Goal: Information Seeking & Learning: Learn about a topic

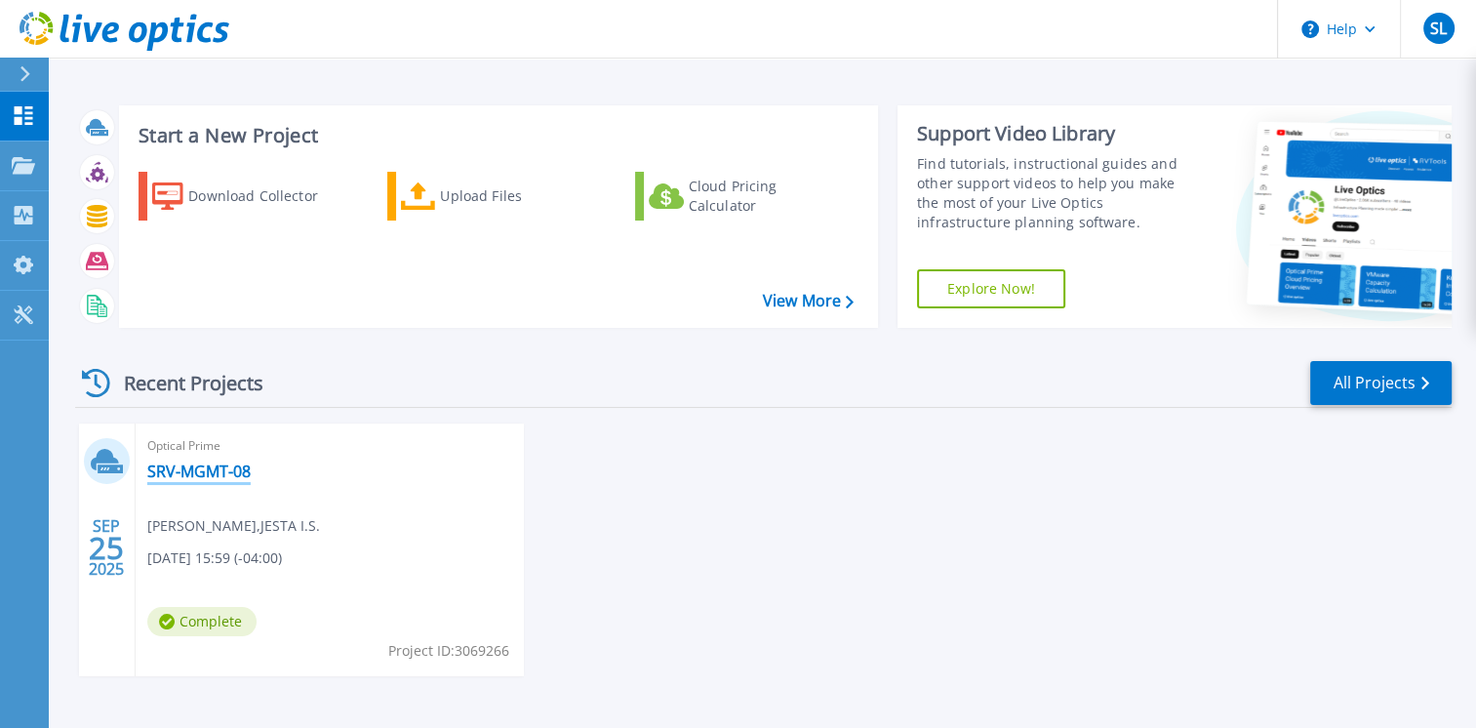
click at [183, 475] on link "SRV-MGMT-08" at bounding box center [198, 472] width 103 height 20
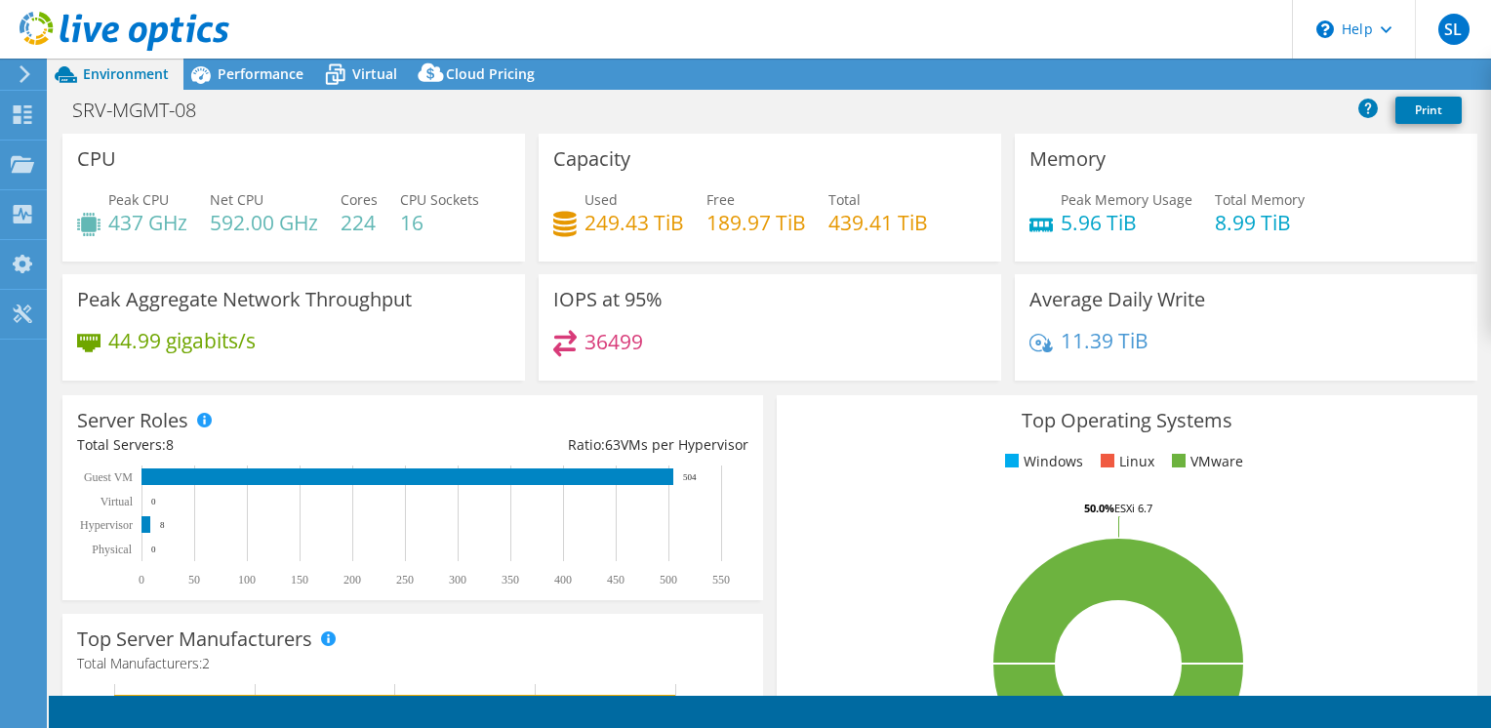
select select "[GEOGRAPHIC_DATA]"
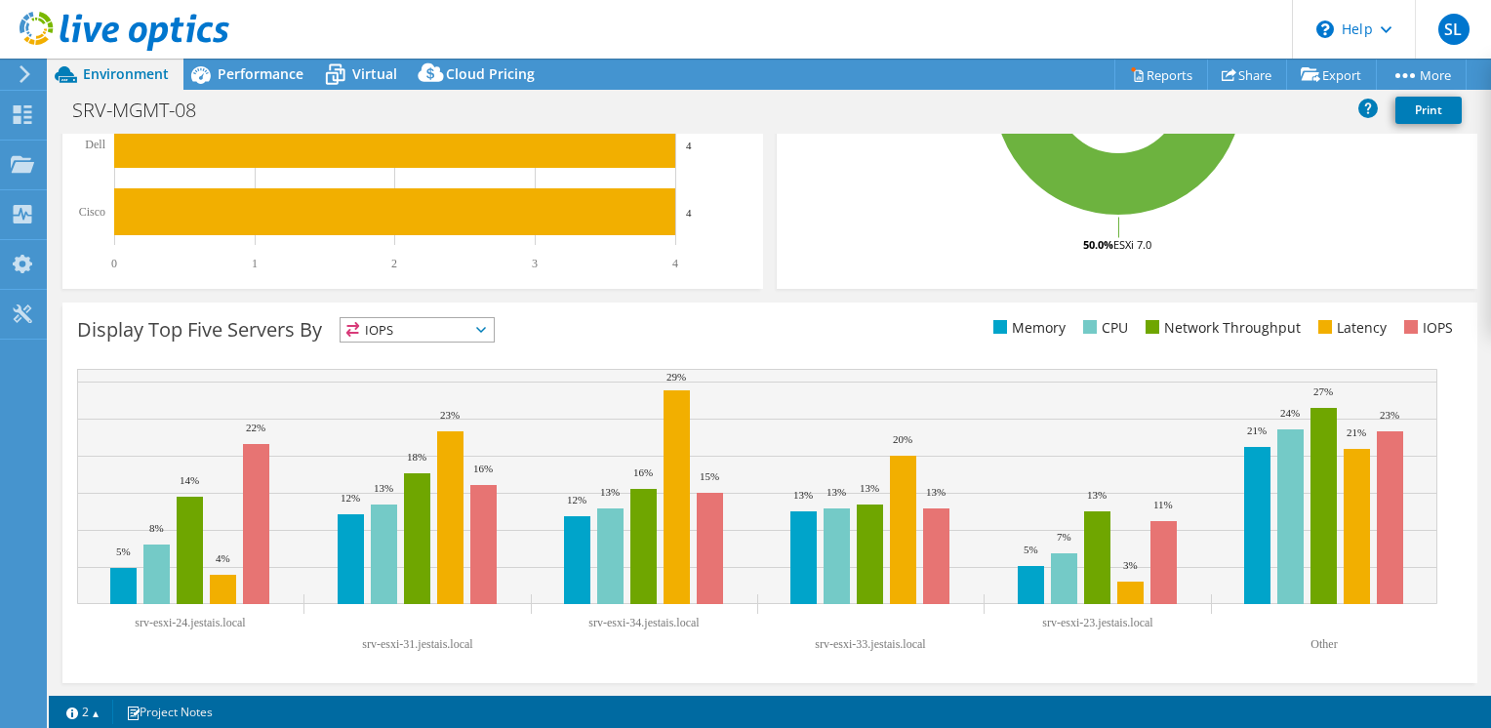
scroll to position [183, 0]
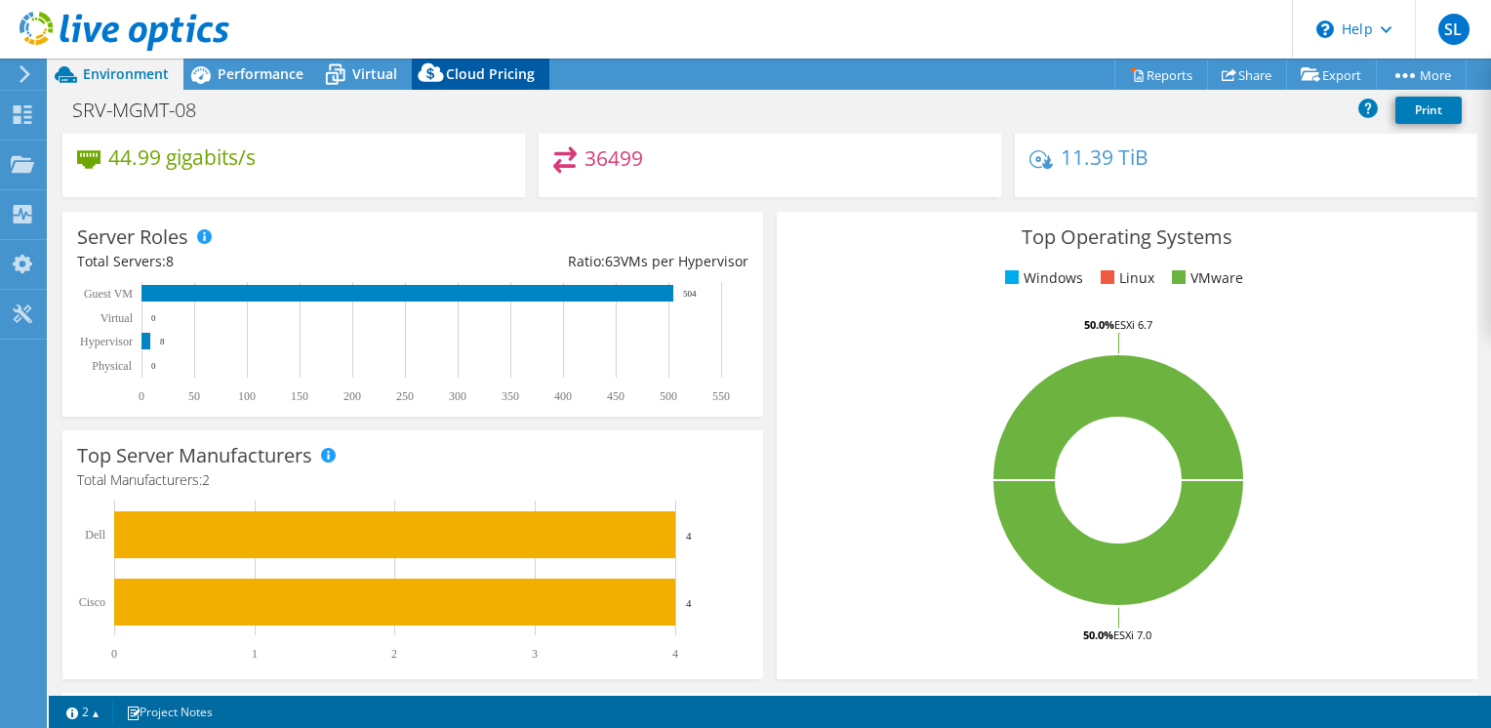
click at [496, 64] on span "Cloud Pricing" at bounding box center [490, 73] width 89 height 19
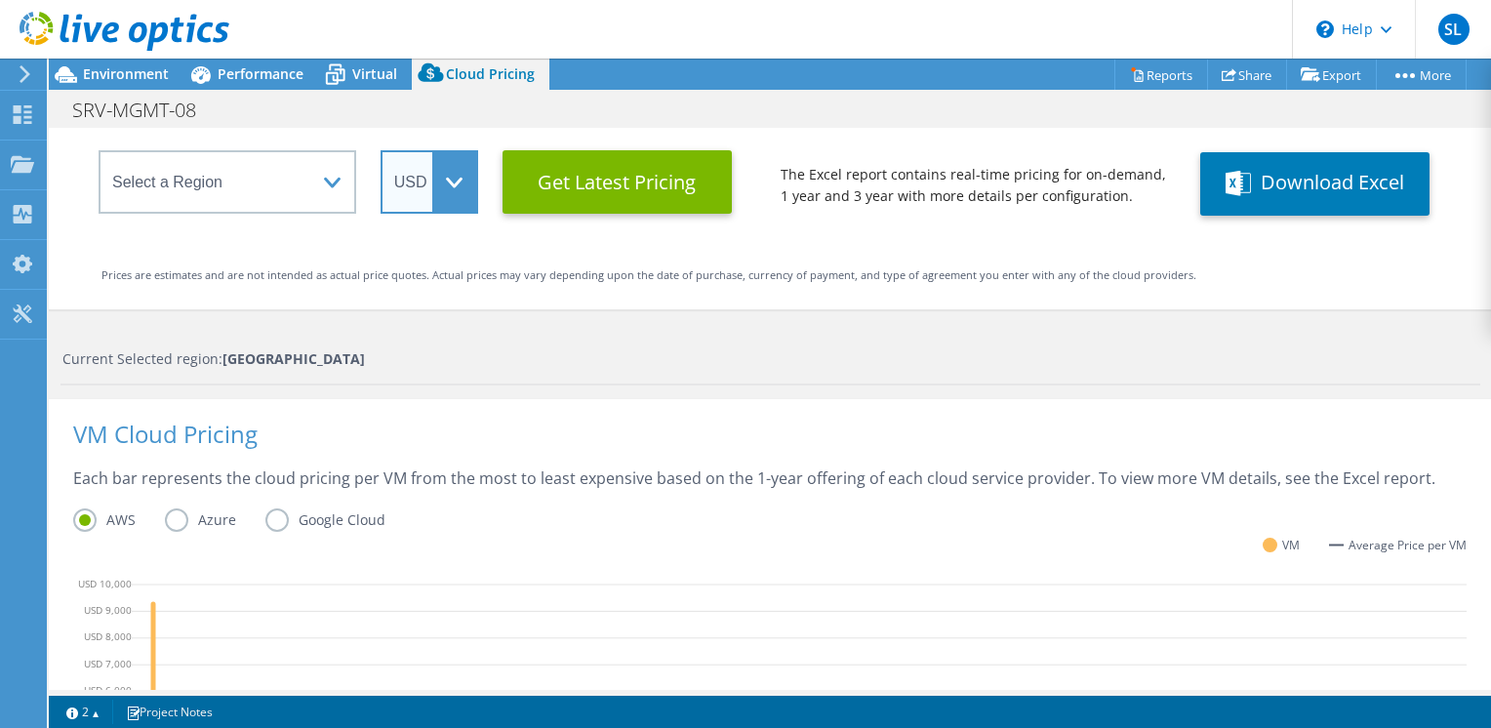
click at [462, 172] on select "ARS AUD BRL CAD CHF CLP CNY DKK EUR GBP HKD HUF INR JPY MXN MYR NOK NZD PEN SEK…" at bounding box center [430, 181] width 98 height 63
click at [381, 150] on select "ARS AUD BRL CAD CHF CLP CNY DKK EUR GBP HKD HUF INR JPY MXN MYR NOK NZD PEN SEK…" at bounding box center [430, 181] width 98 height 63
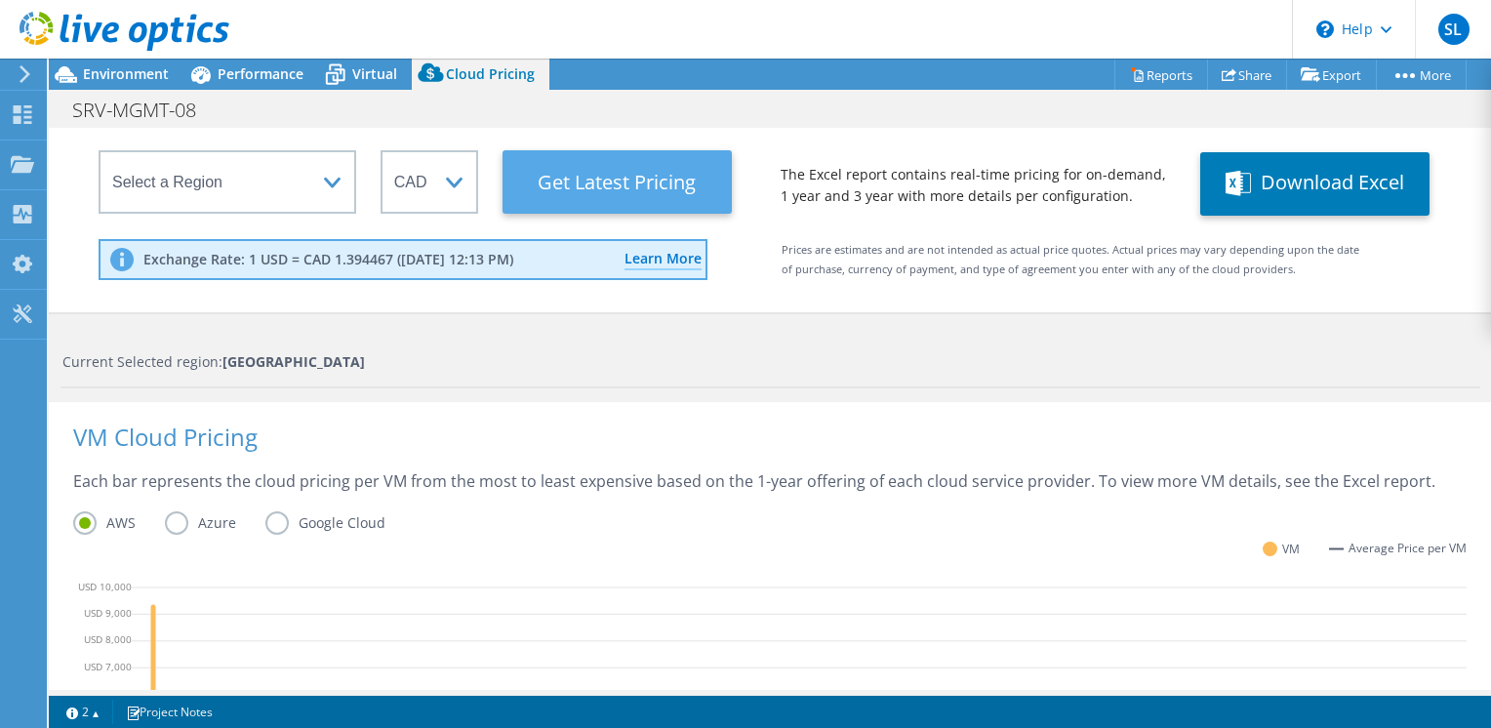
click at [617, 166] on Latest "Get Latest Pricing" at bounding box center [616, 181] width 229 height 63
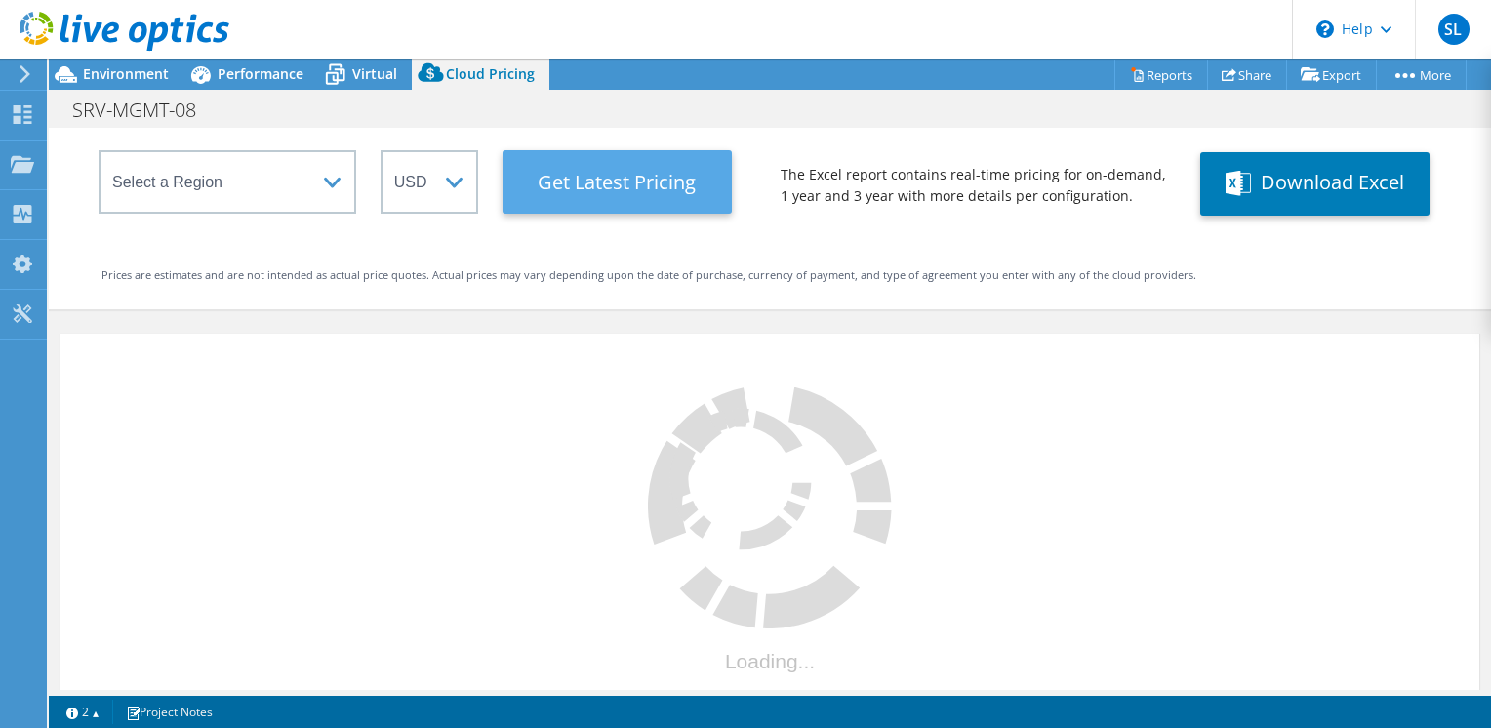
select select "CAD"
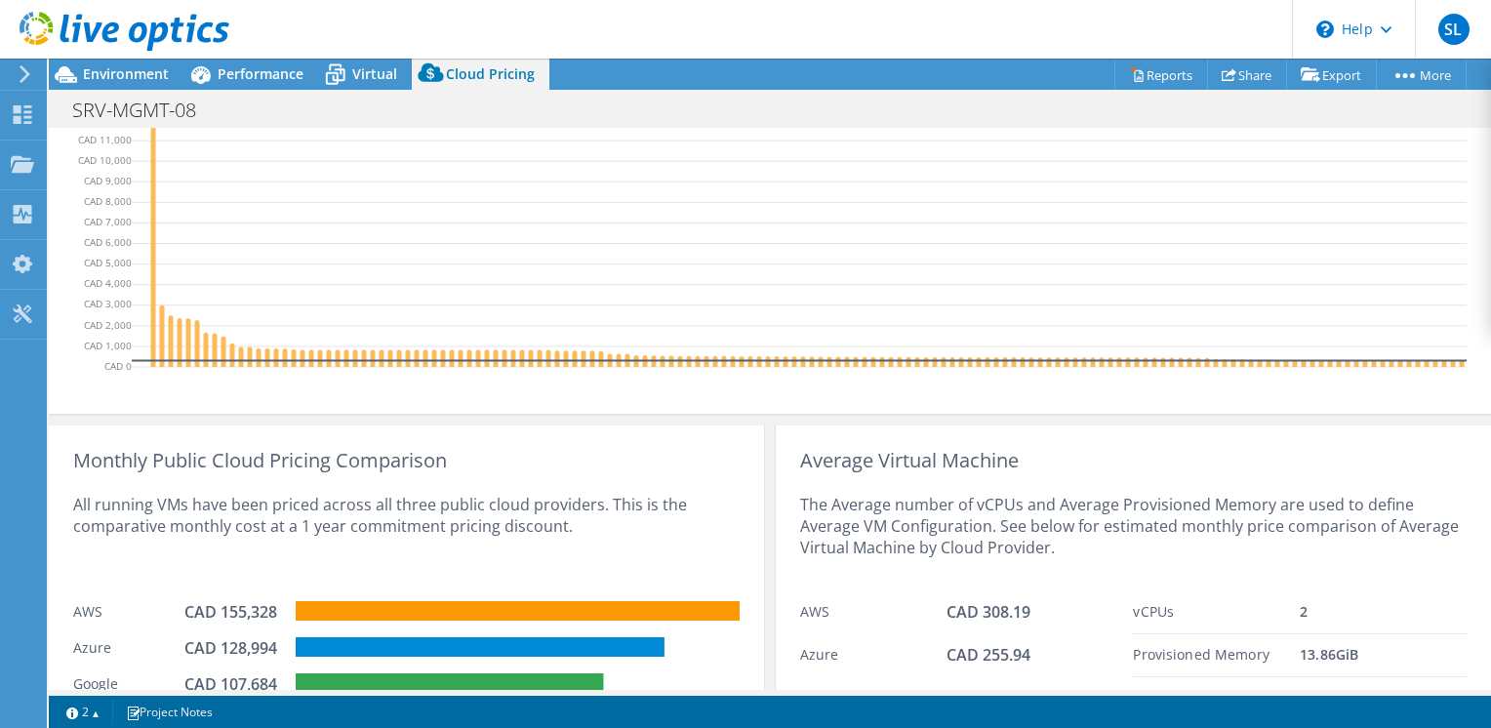
scroll to position [784, 0]
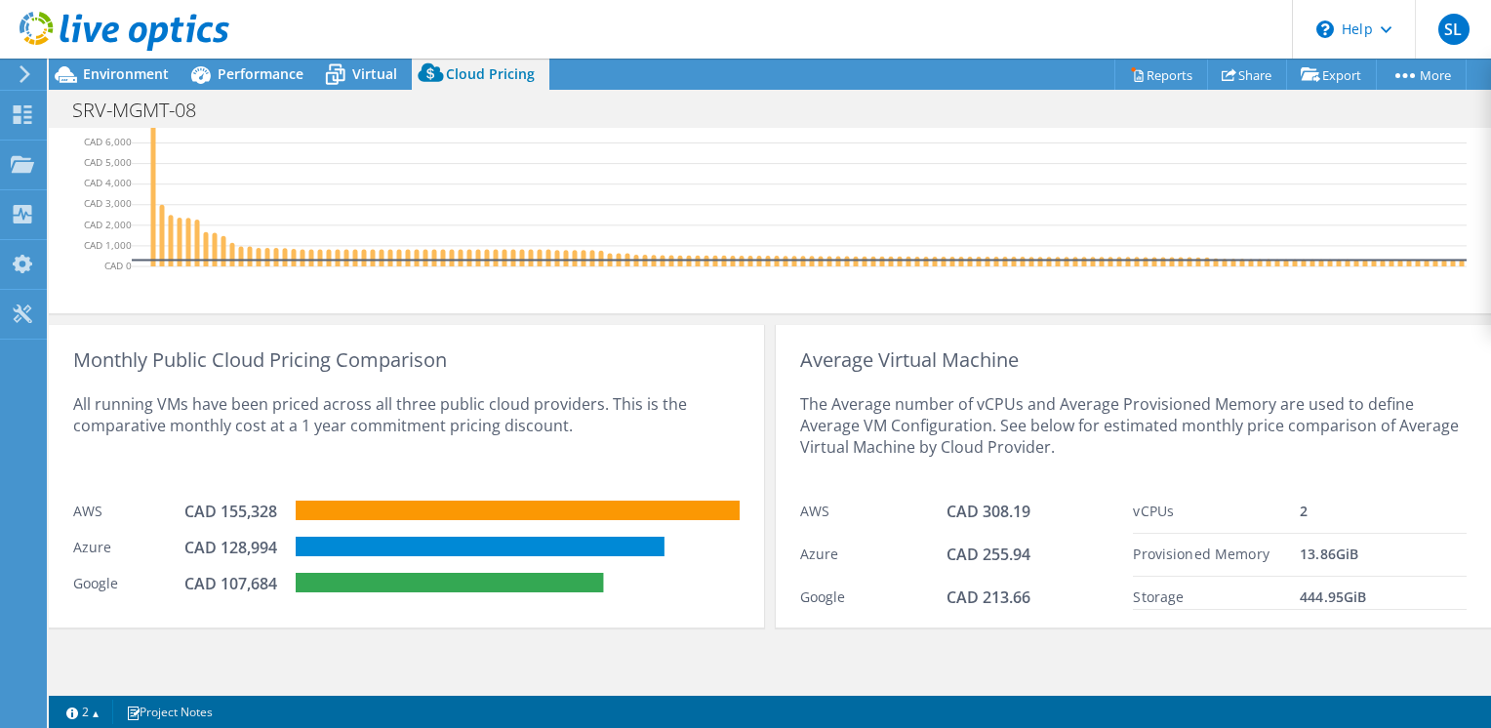
click at [135, 459] on div "All running VMs have been priced across all three public cloud providers. This …" at bounding box center [406, 431] width 666 height 120
click at [783, 305] on div "VM Cloud Pricing Each bar represents the cloud pricing per VM from the most to …" at bounding box center [770, 64] width 1442 height 500
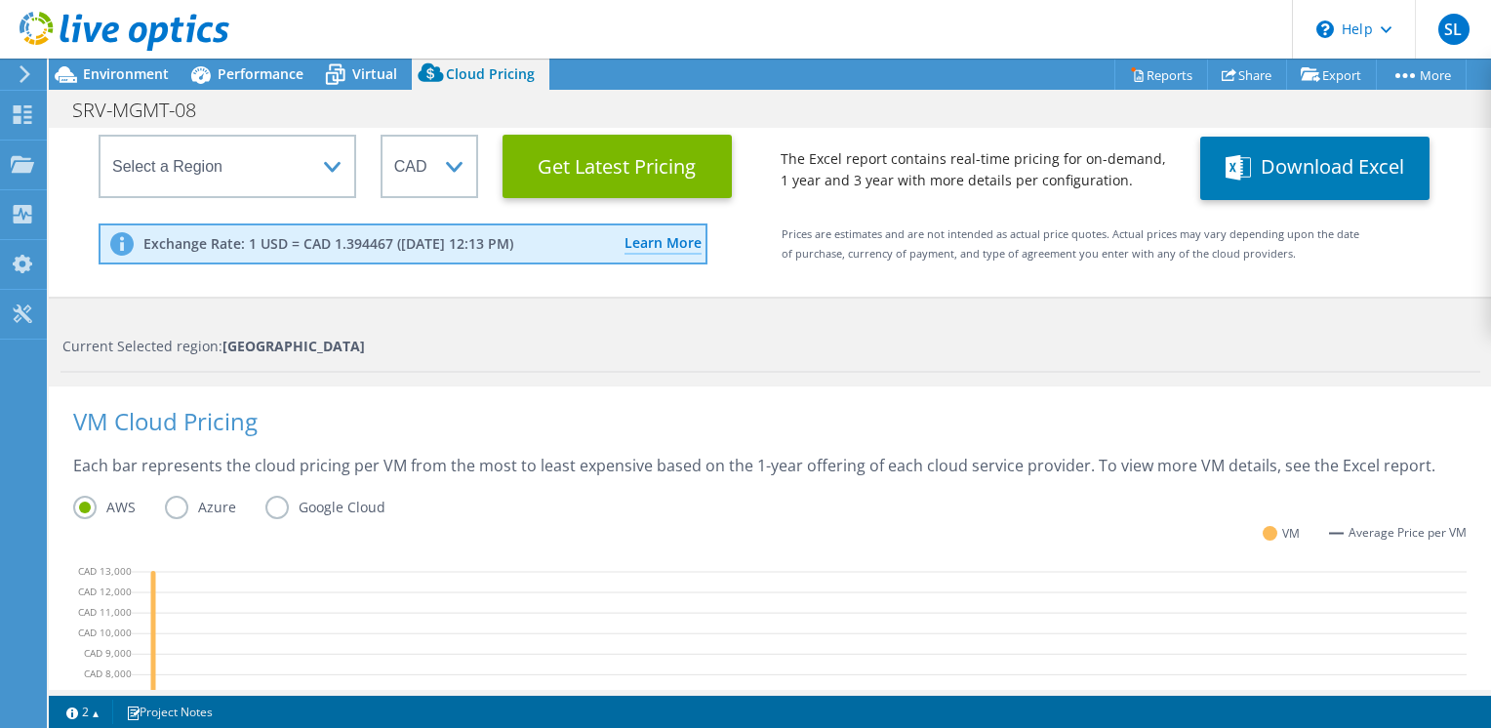
scroll to position [0, 0]
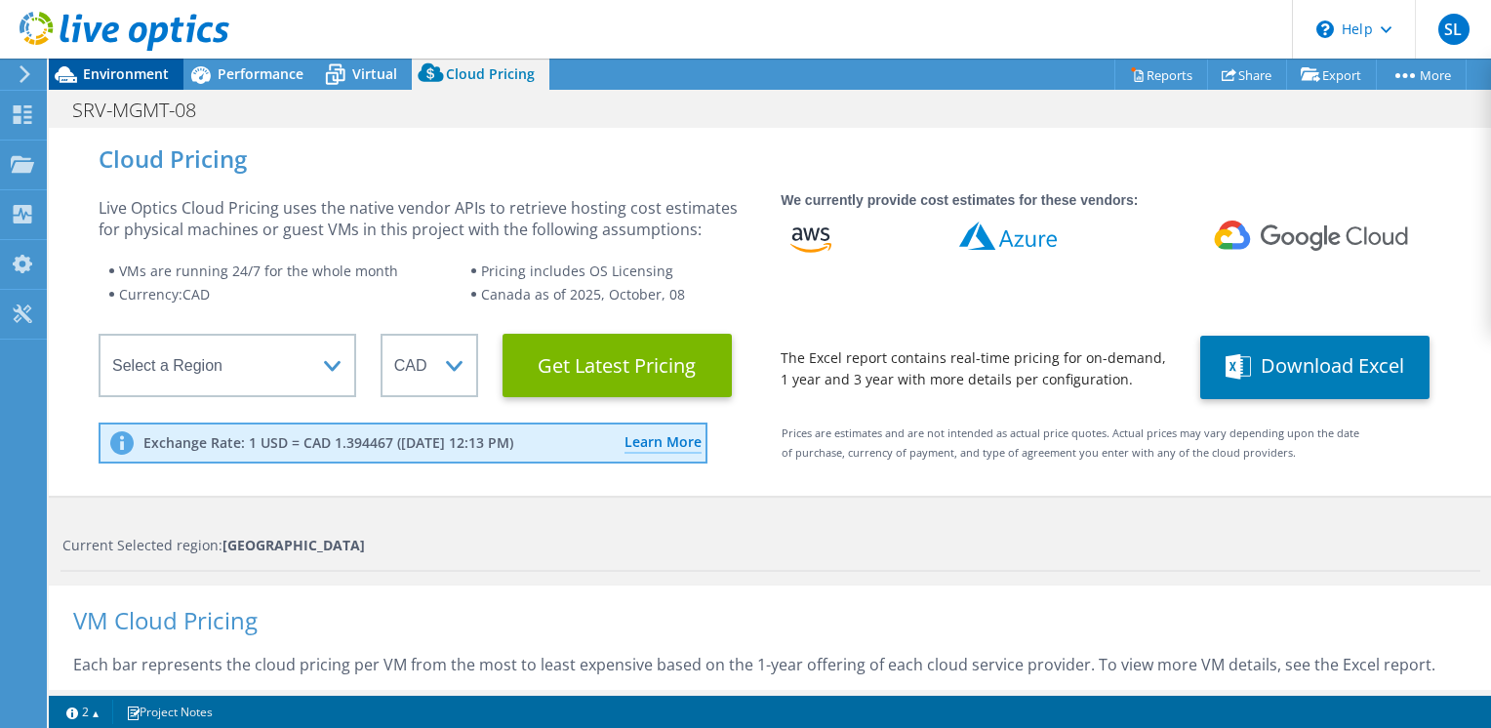
click at [123, 72] on span "Environment" at bounding box center [126, 73] width 86 height 19
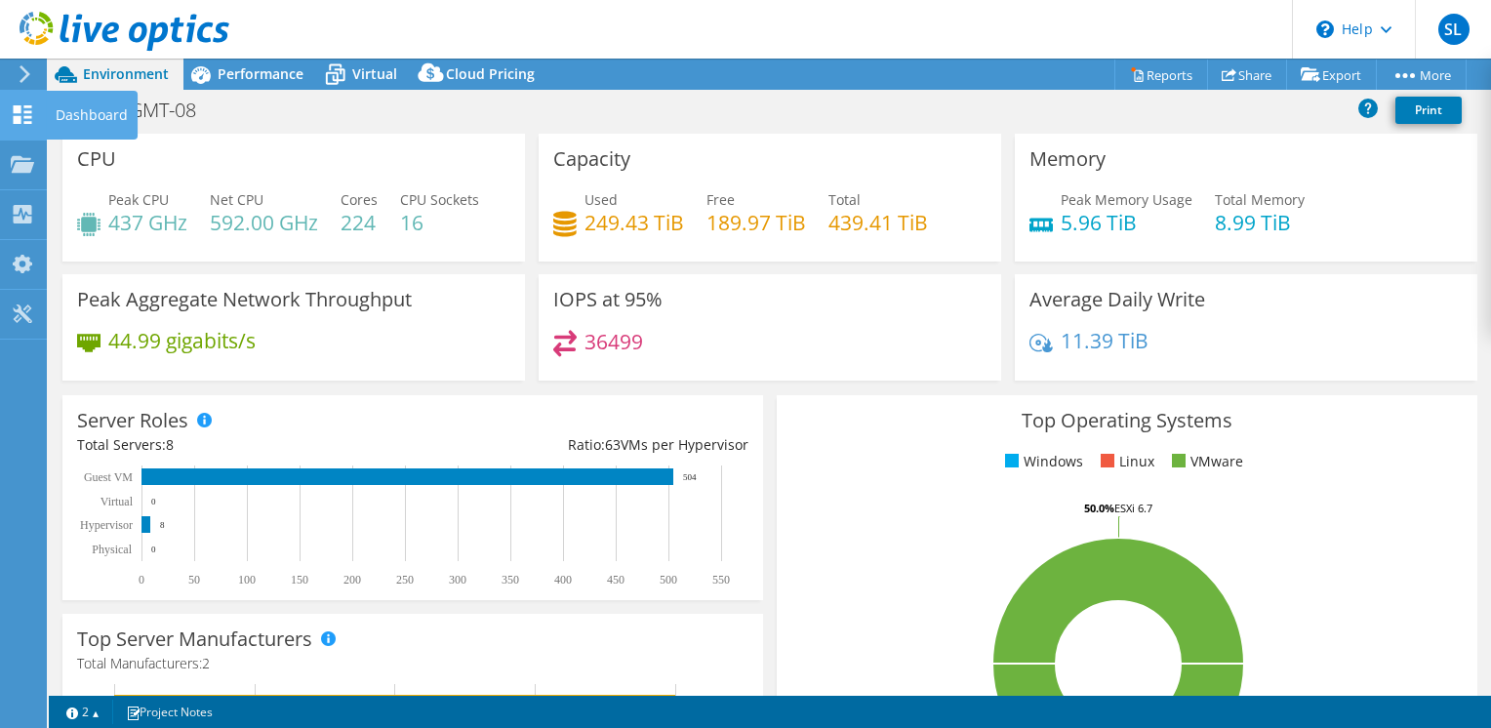
click at [19, 109] on use at bounding box center [23, 114] width 19 height 19
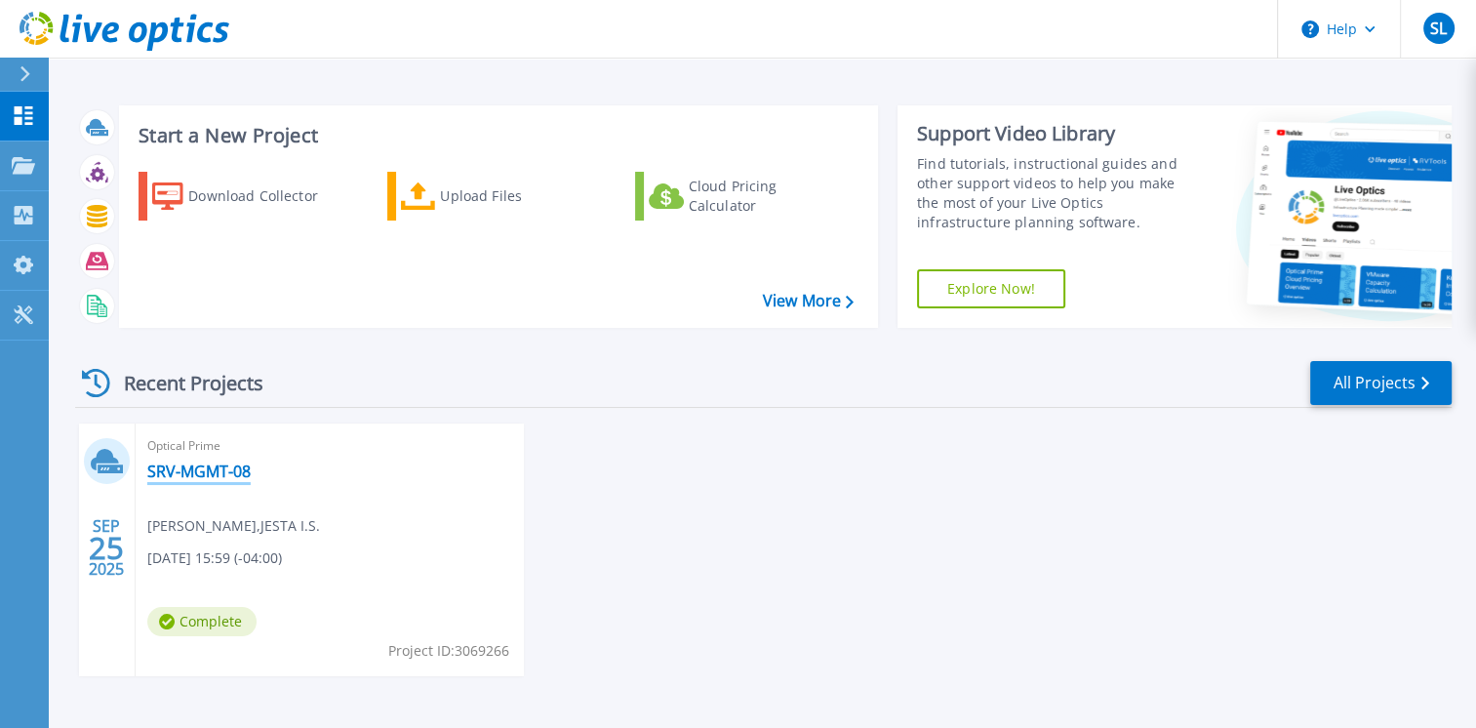
click at [222, 470] on link "SRV-MGMT-08" at bounding box center [198, 472] width 103 height 20
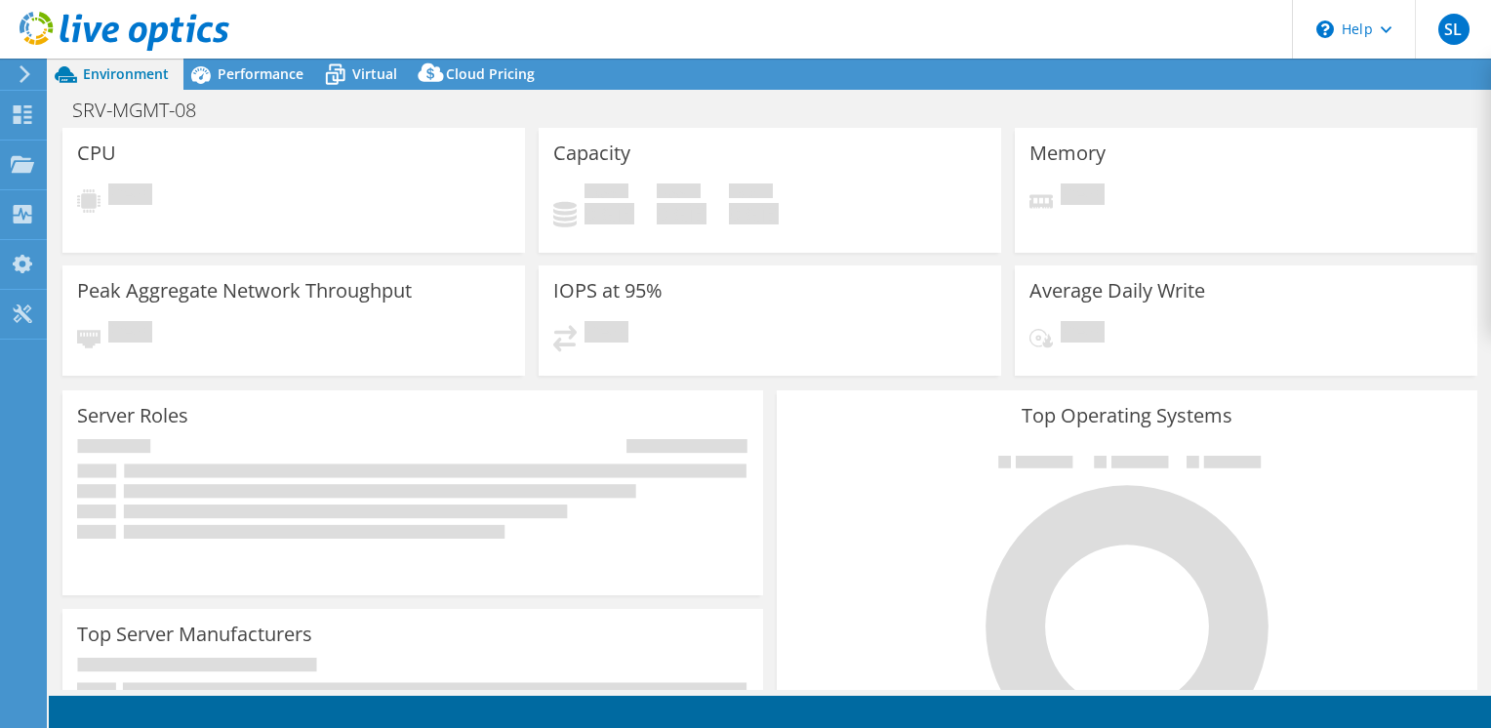
select select "[GEOGRAPHIC_DATA]"
select select "CAD"
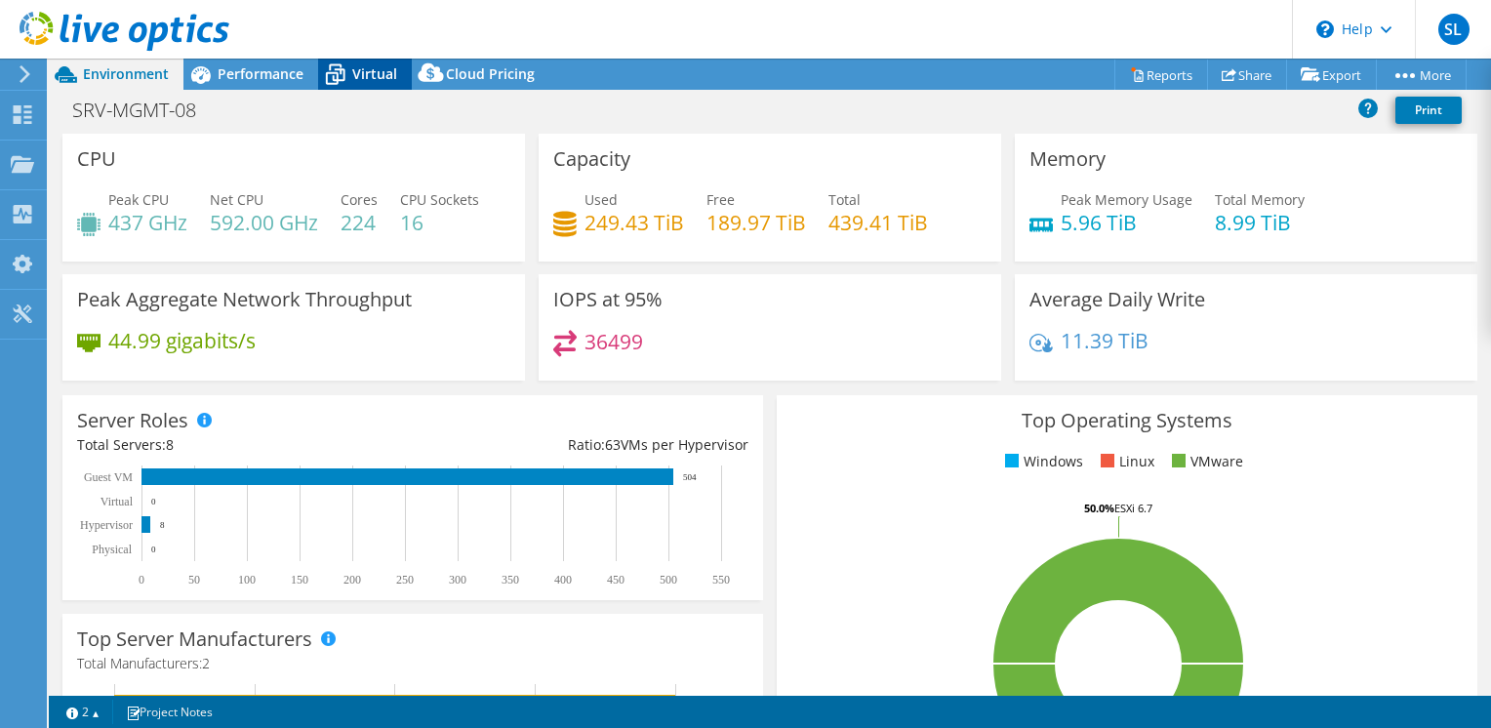
click at [359, 70] on span "Virtual" at bounding box center [374, 73] width 45 height 19
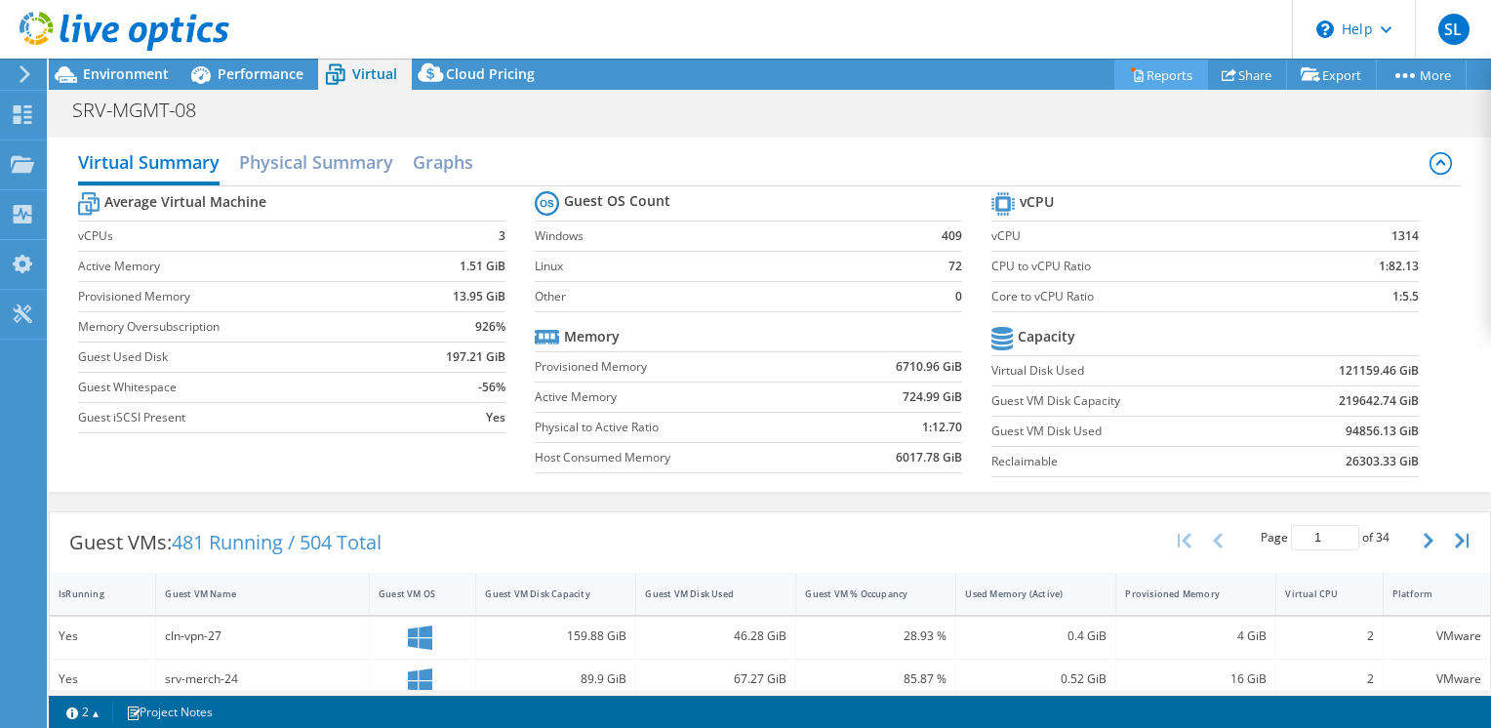
click at [1173, 75] on link "Reports" at bounding box center [1161, 75] width 94 height 30
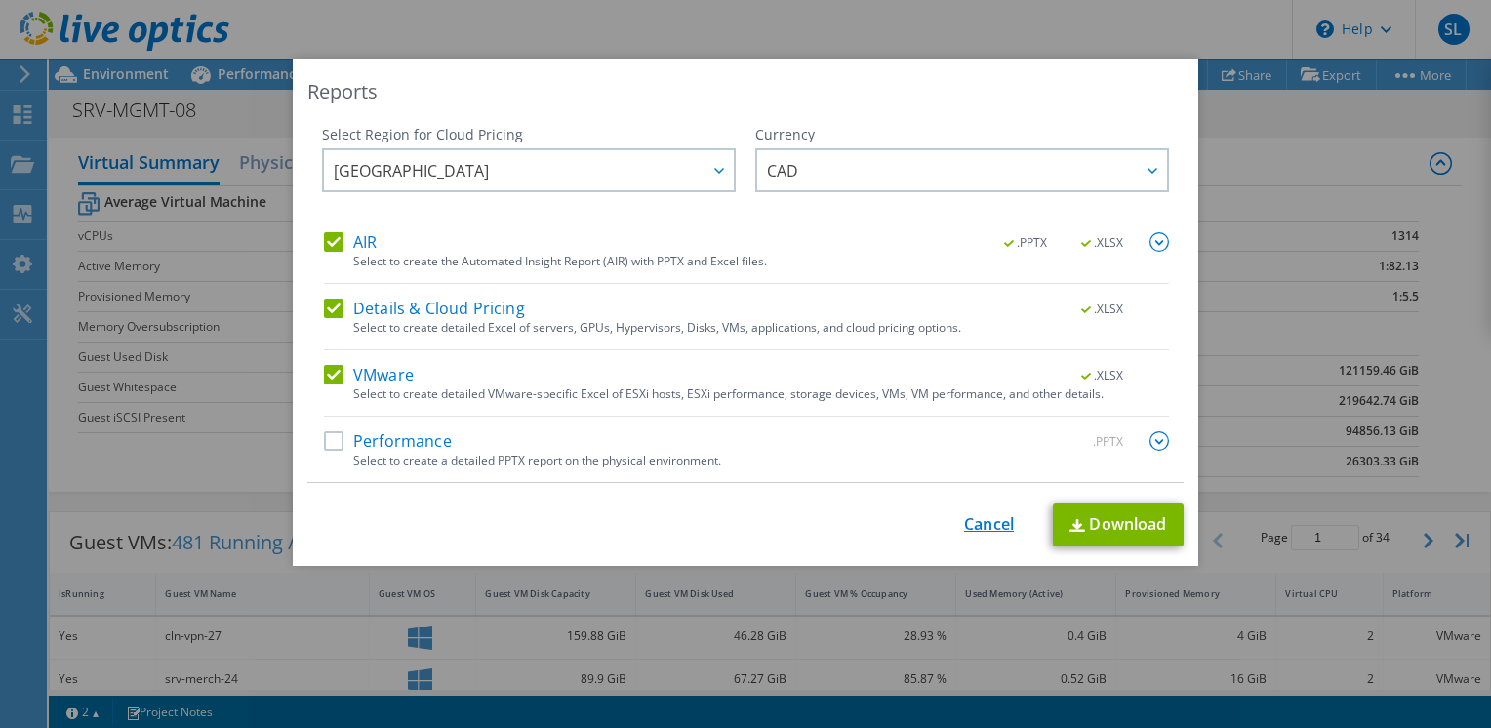
click at [985, 522] on link "Cancel" at bounding box center [989, 524] width 50 height 19
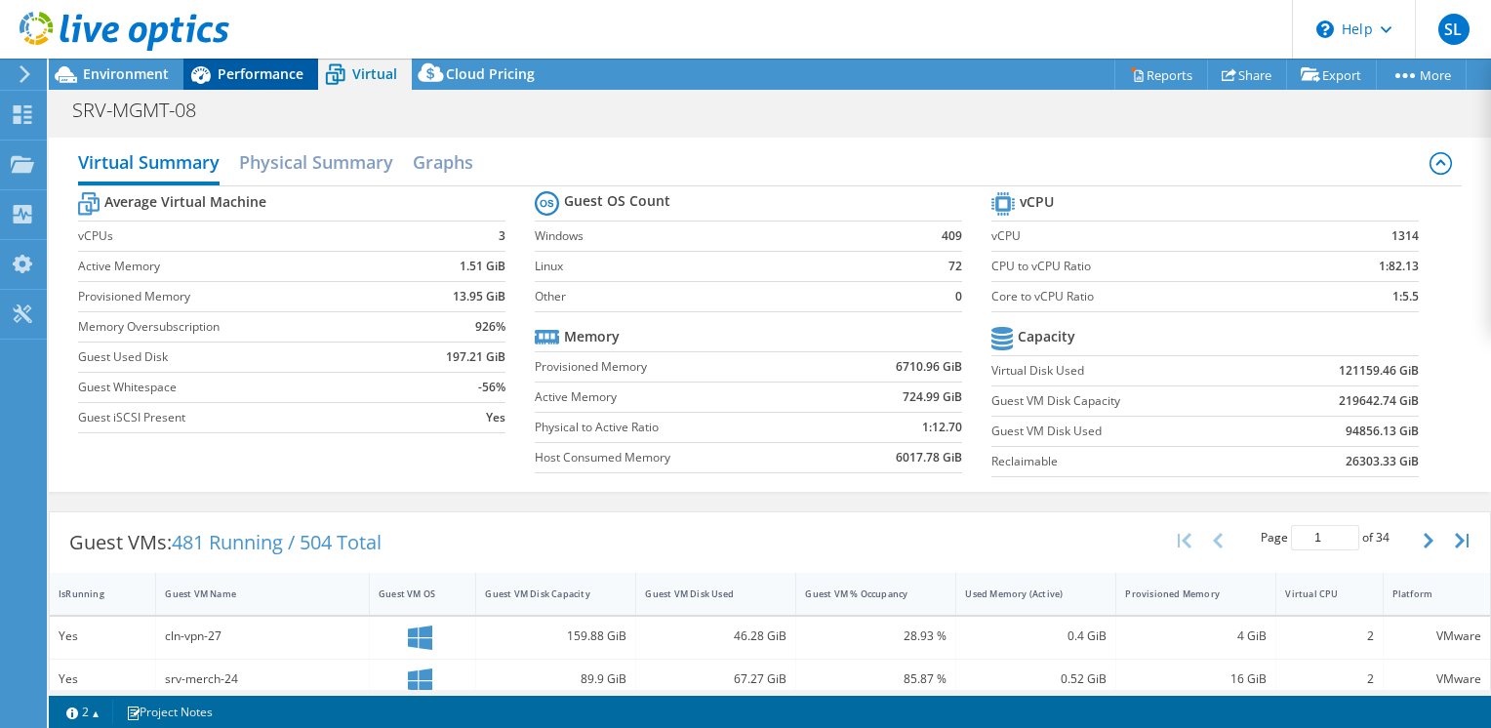
click at [242, 68] on span "Performance" at bounding box center [261, 73] width 86 height 19
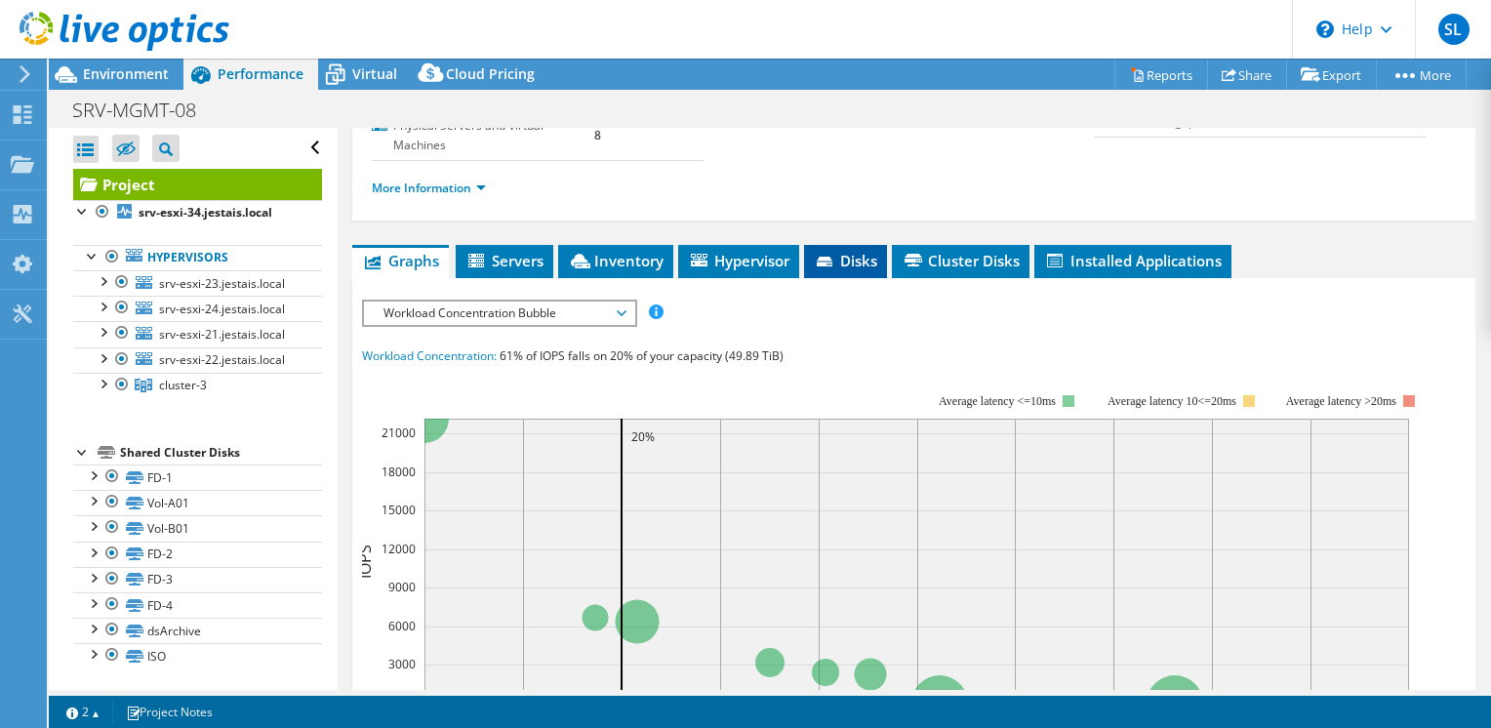
click at [836, 258] on icon at bounding box center [827, 263] width 20 height 13
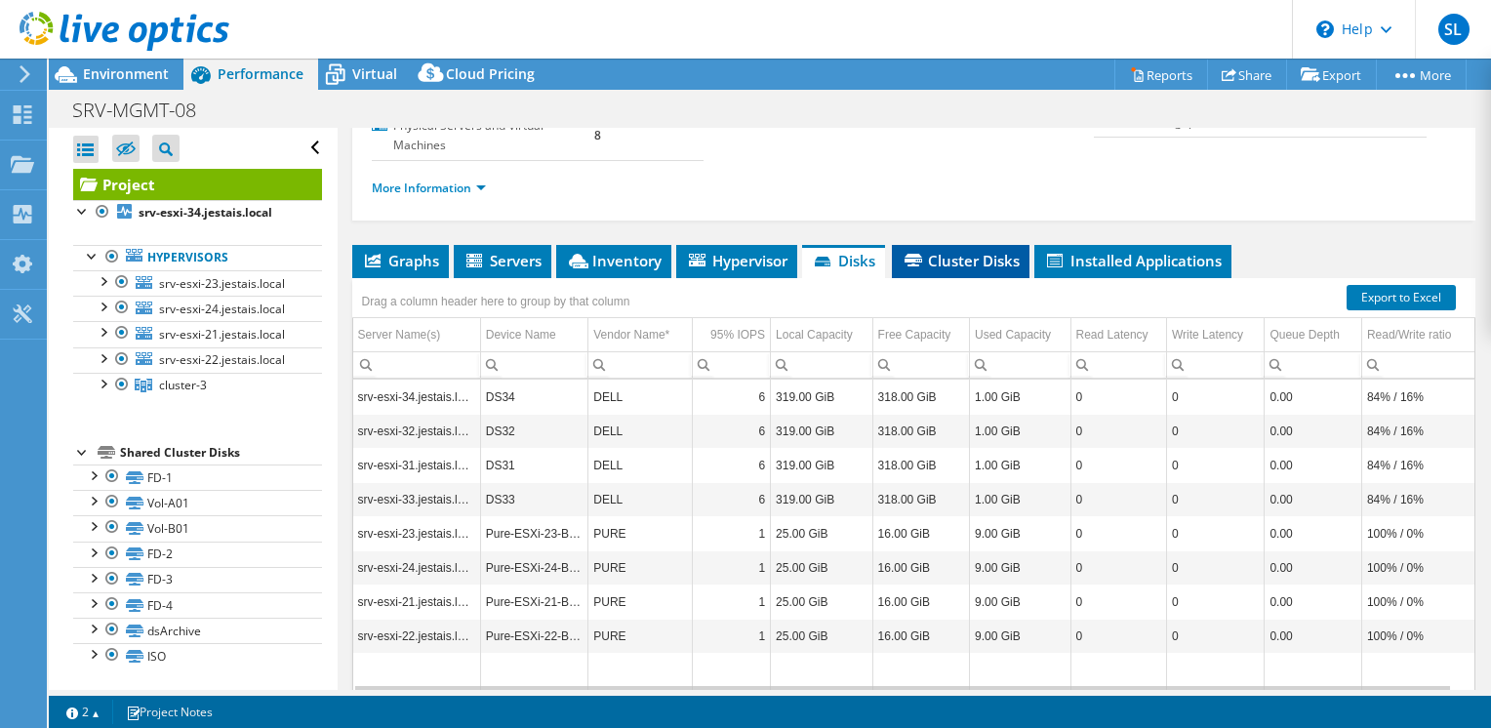
click at [960, 252] on span "Cluster Disks" at bounding box center [961, 261] width 118 height 20
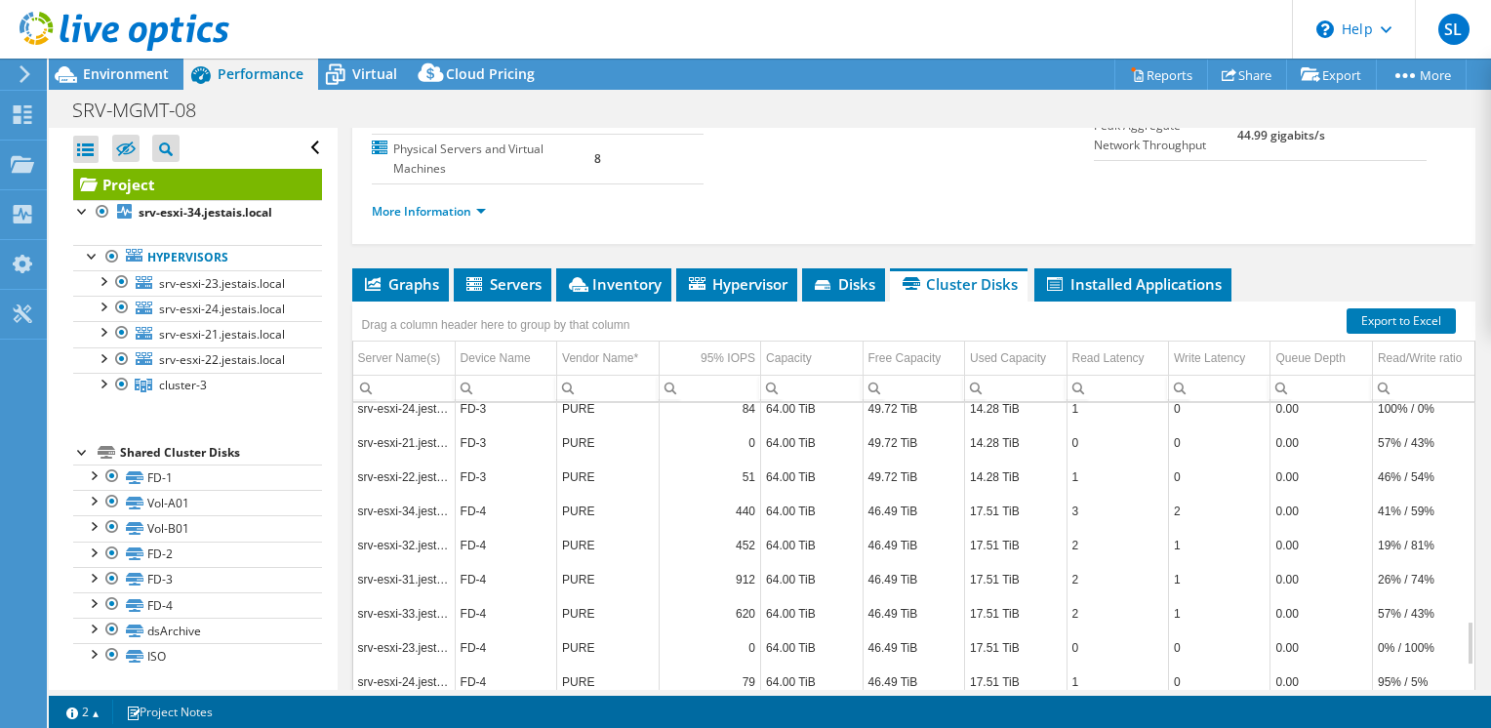
scroll to position [1509, 0]
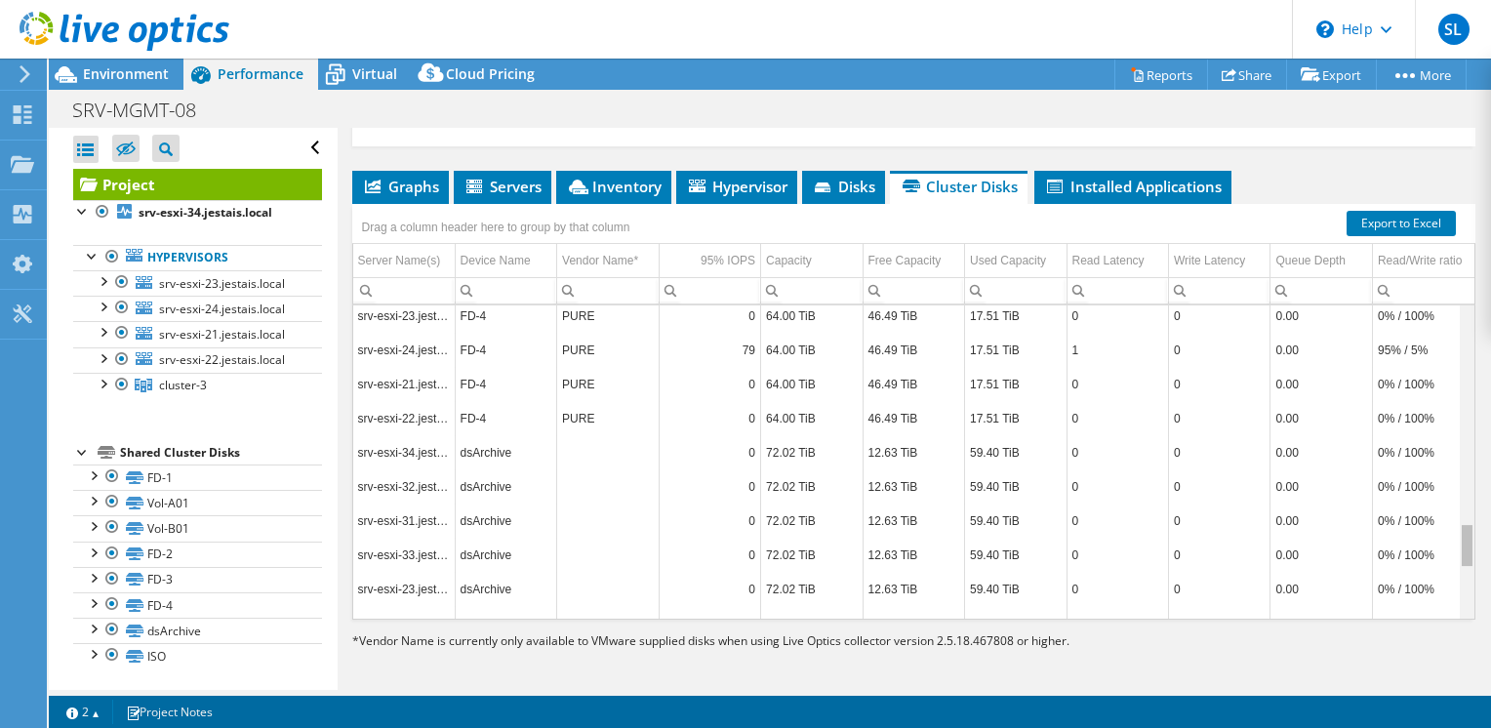
drag, startPoint x: 1455, startPoint y: 538, endPoint x: 1452, endPoint y: 485, distance: 52.8
click at [1452, 505] on body "SL End User Sebastien Labrie slabrie@jestais.com JESTA I.S. My Profile Log Out …" at bounding box center [745, 364] width 1491 height 728
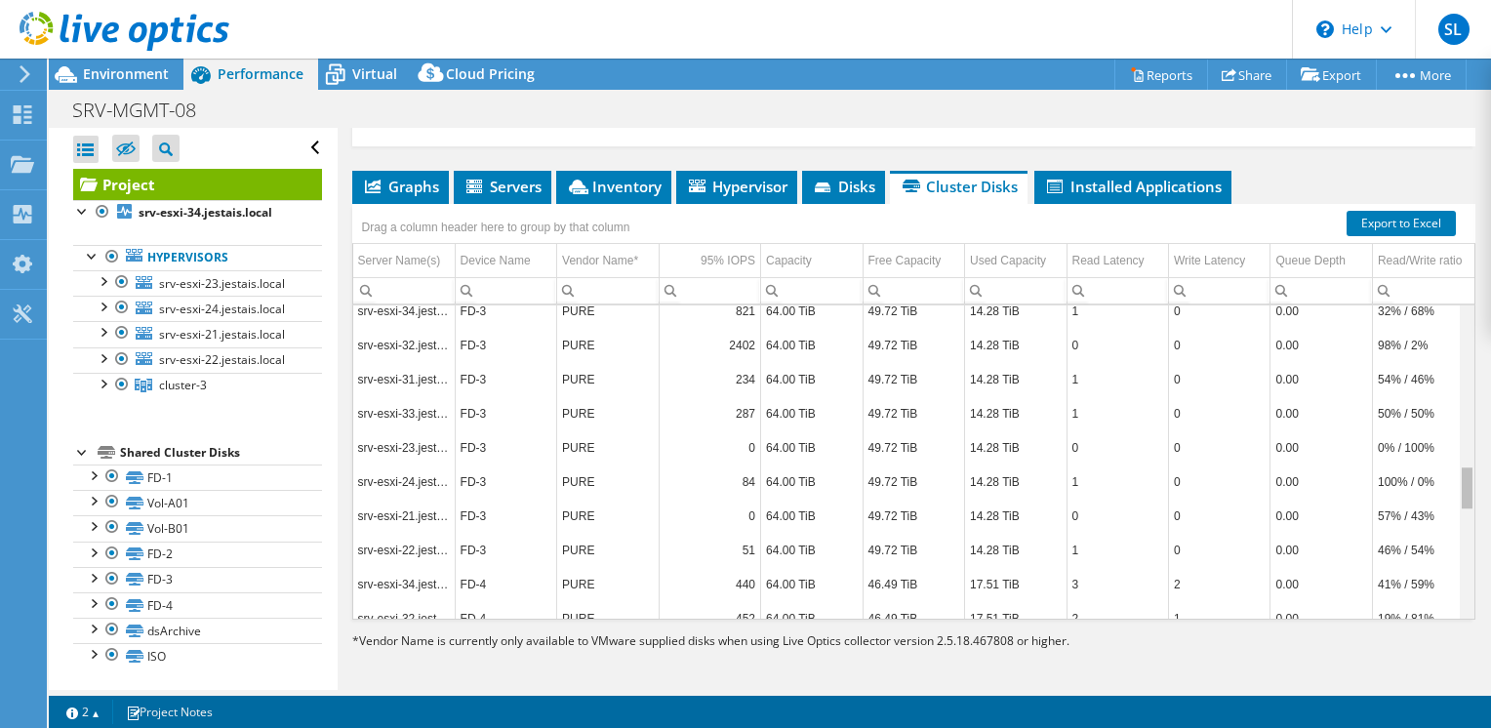
drag, startPoint x: 1452, startPoint y: 485, endPoint x: 1452, endPoint y: 472, distance: 12.7
click at [1452, 472] on body "SL End User Sebastien Labrie slabrie@jestais.com JESTA I.S. My Profile Log Out …" at bounding box center [745, 364] width 1491 height 728
drag, startPoint x: 1453, startPoint y: 485, endPoint x: 1451, endPoint y: 431, distance: 53.7
click at [1451, 433] on body "SL End User Sebastien Labrie slabrie@jestais.com JESTA I.S. My Profile Log Out …" at bounding box center [745, 364] width 1491 height 728
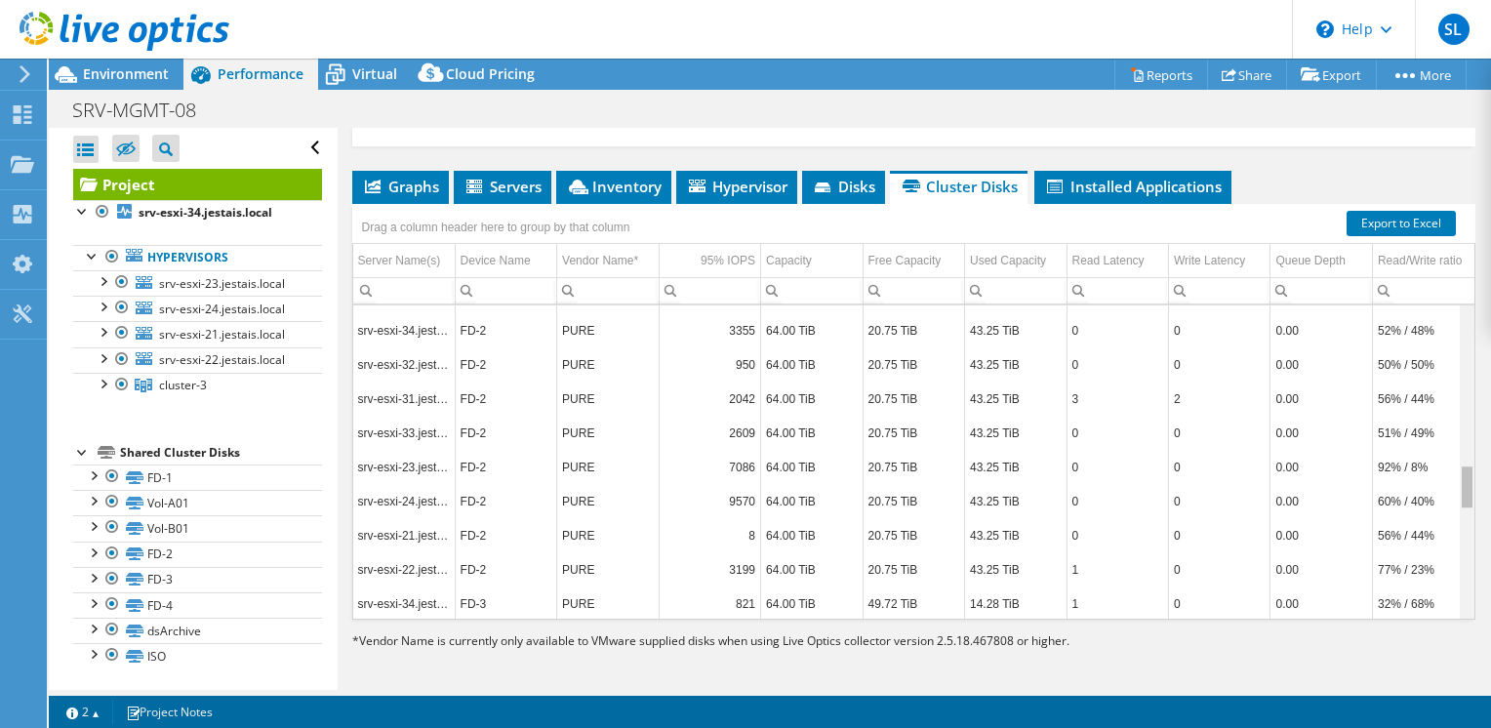
click at [1452, 411] on body "SL End User Sebastien Labrie slabrie@jestais.com JESTA I.S. My Profile Log Out …" at bounding box center [745, 364] width 1491 height 728
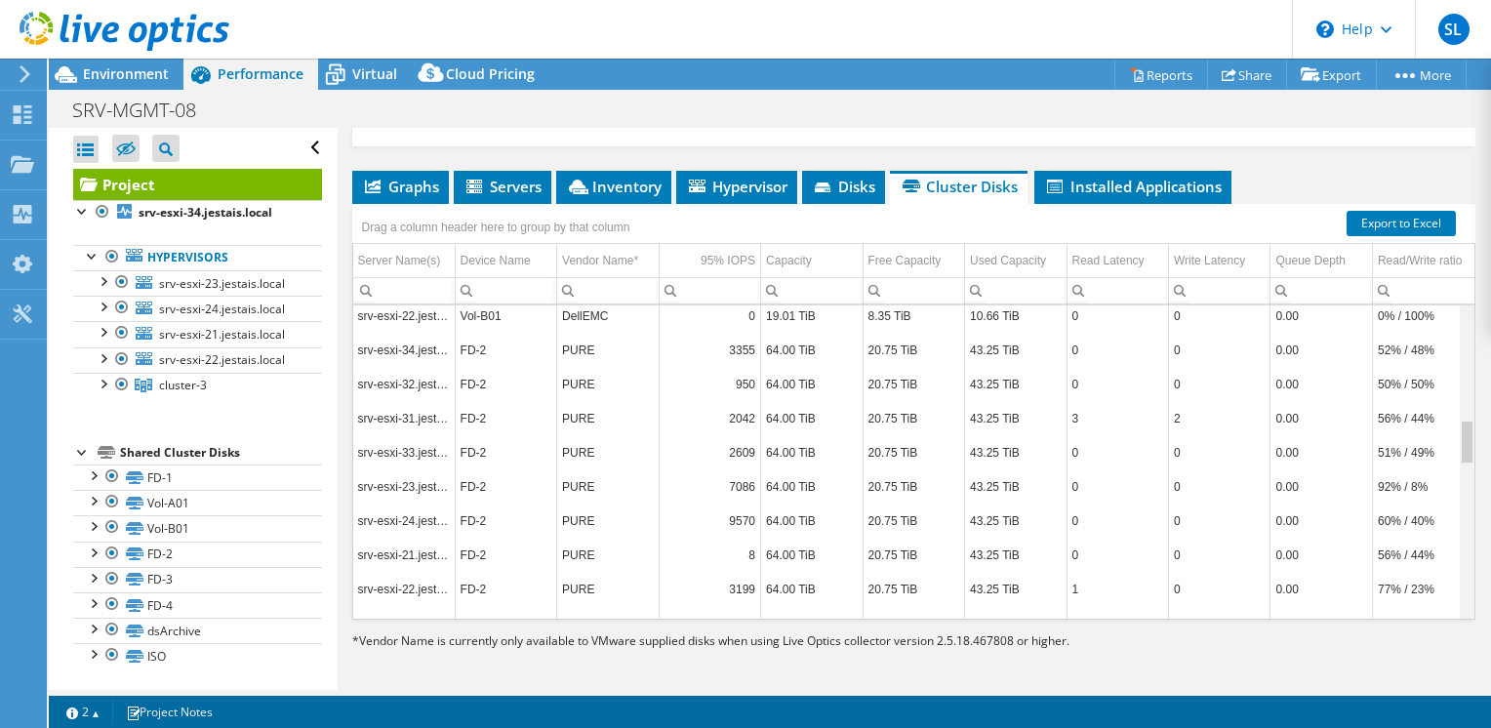
drag, startPoint x: 1455, startPoint y: 377, endPoint x: 1457, endPoint y: 349, distance: 27.4
click at [1456, 352] on body "SL End User Sebastien Labrie slabrie@jestais.com JESTA I.S. My Profile Log Out …" at bounding box center [745, 364] width 1491 height 728
drag, startPoint x: 1457, startPoint y: 341, endPoint x: 1458, endPoint y: 293, distance: 47.8
click at [1458, 293] on body "SL End User Sebastien Labrie slabrie@jestais.com JESTA I.S. My Profile Log Out …" at bounding box center [745, 364] width 1491 height 728
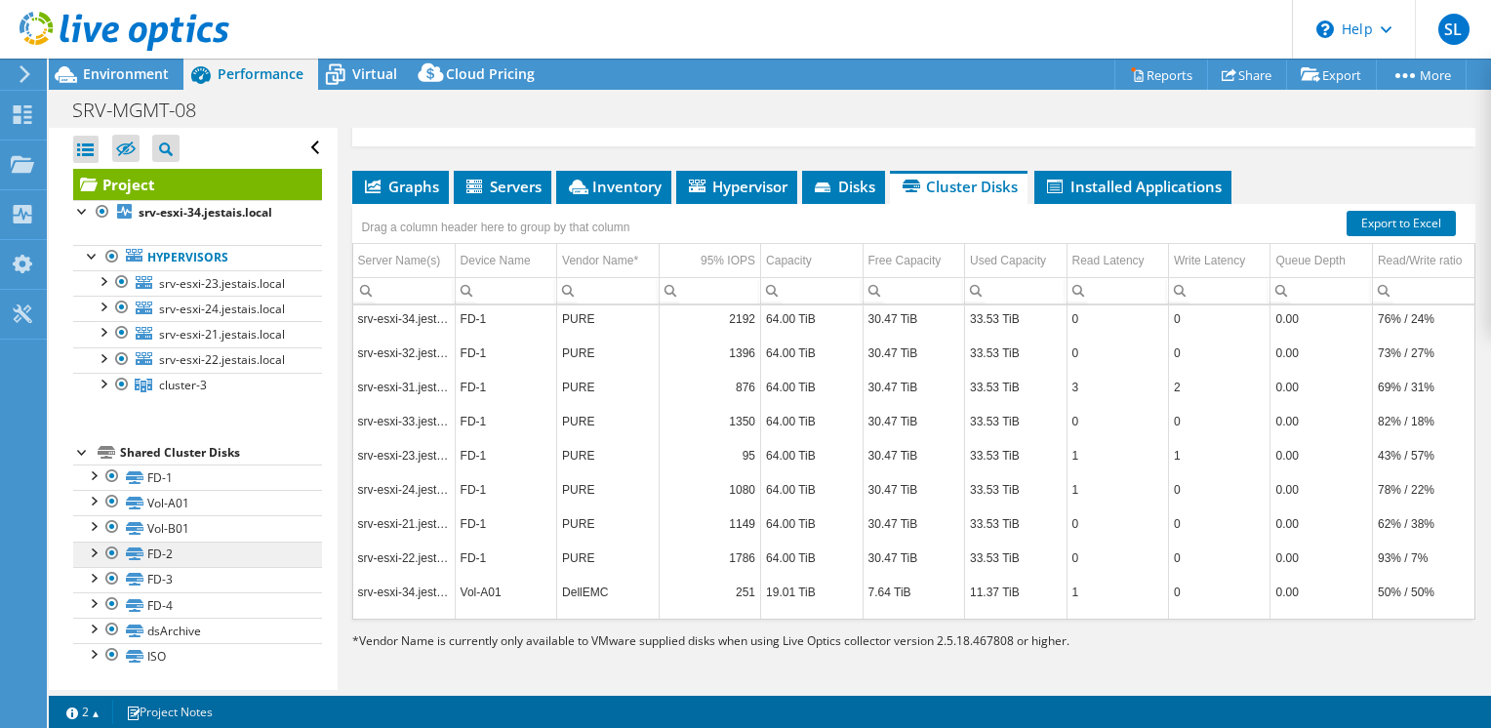
scroll to position [69, 0]
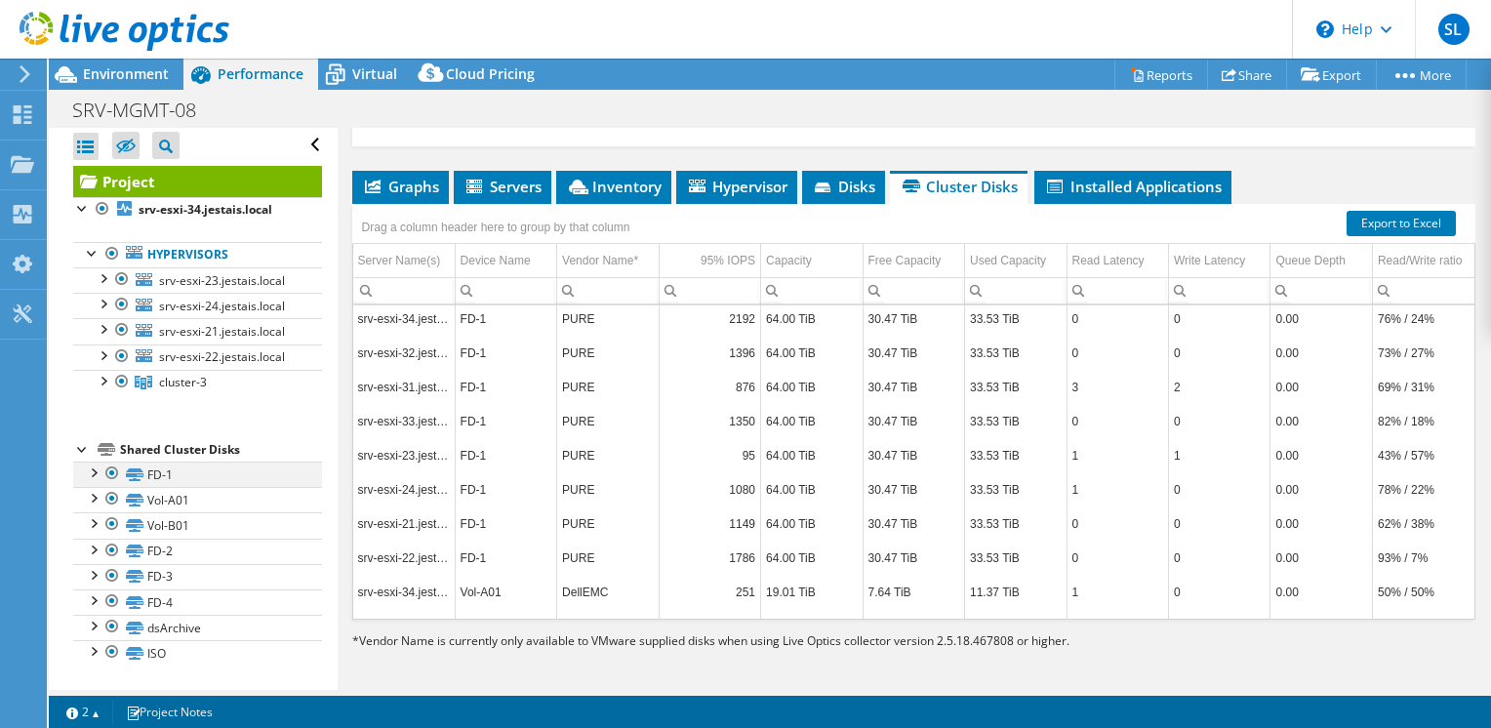
click at [90, 477] on div at bounding box center [93, 472] width 20 height 20
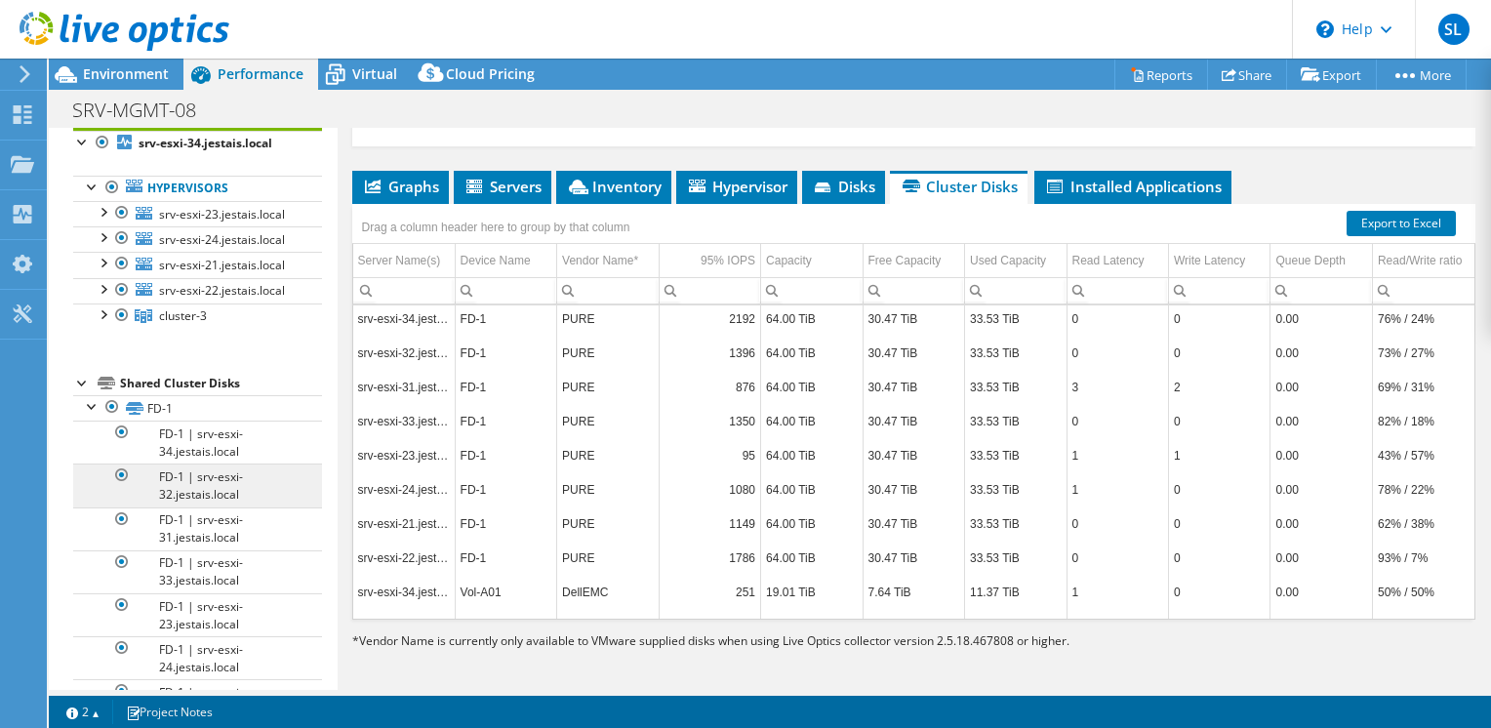
scroll to position [362, 0]
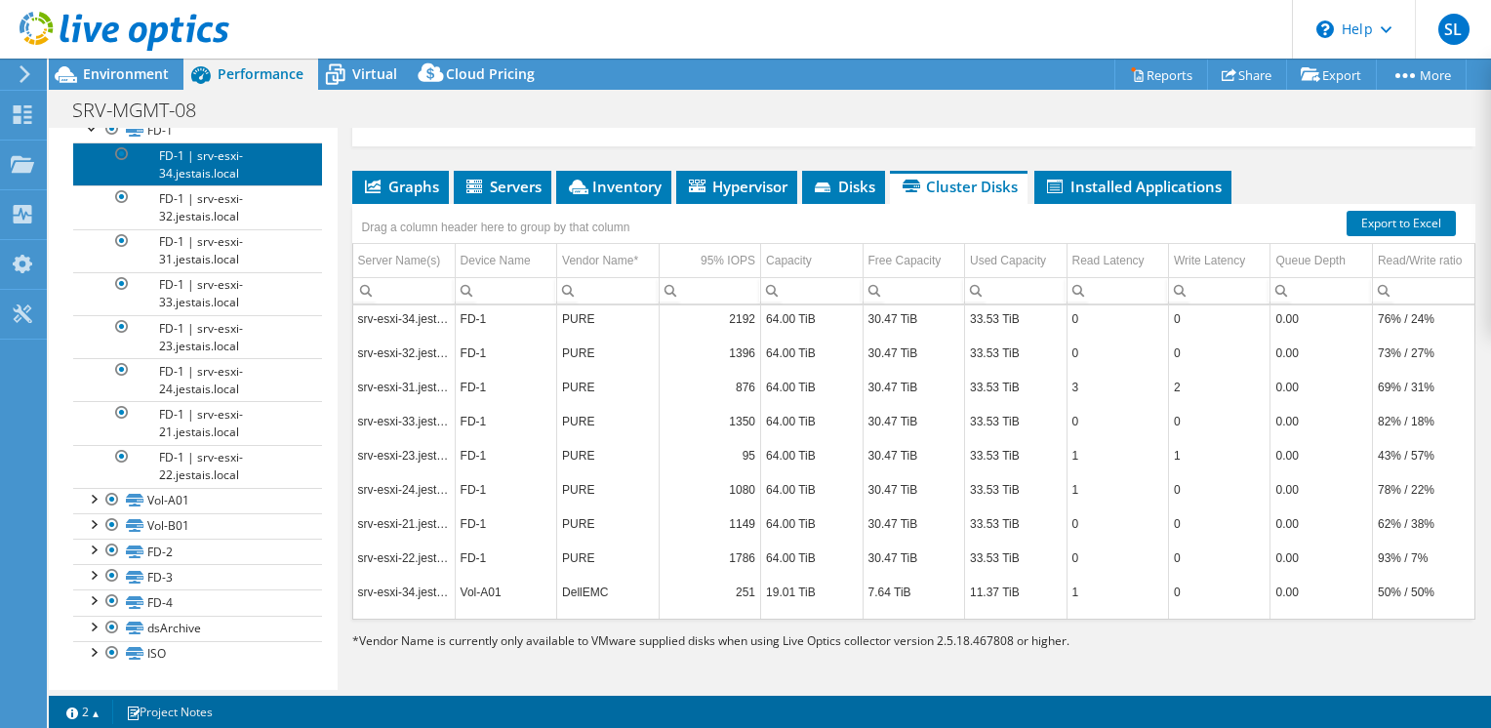
click at [201, 185] on link "FD-1 | srv-esxi-34.jestais.local" at bounding box center [197, 163] width 249 height 43
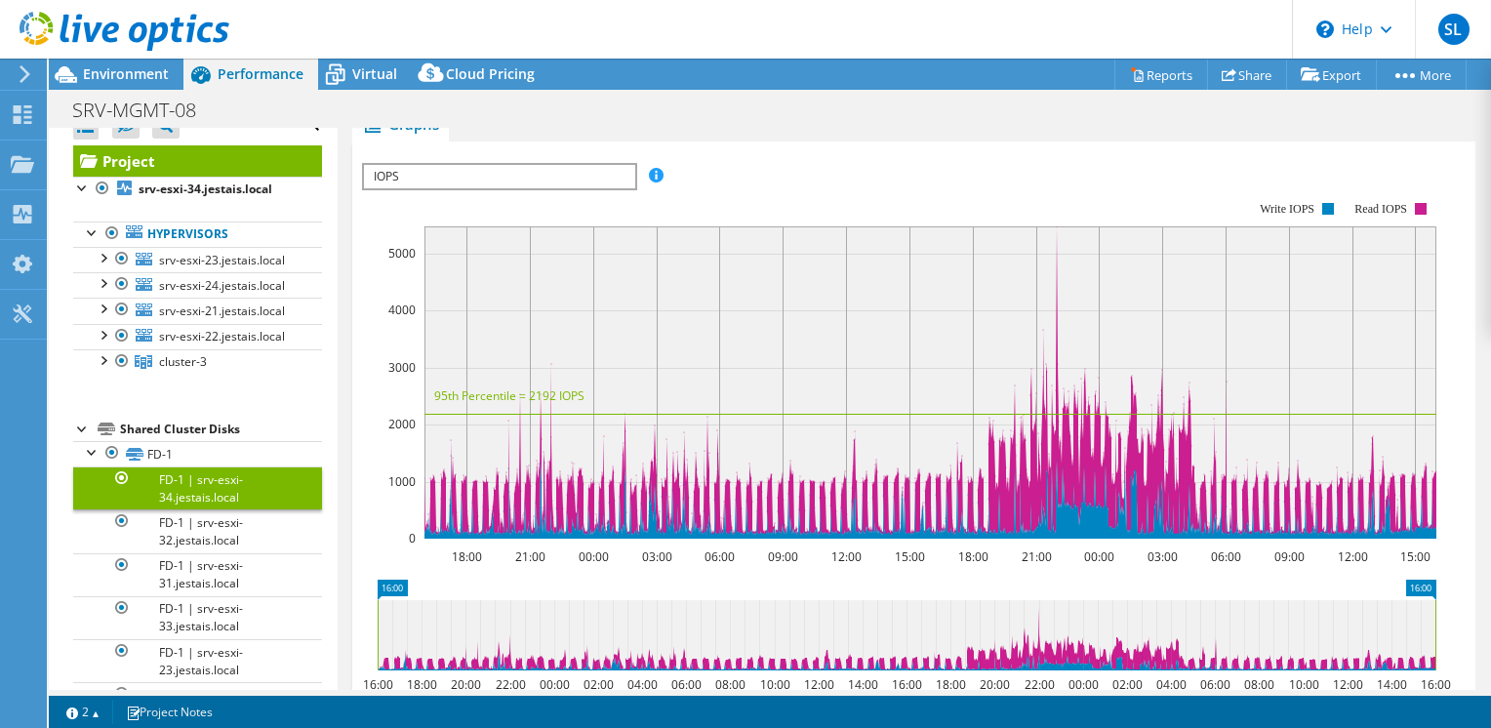
scroll to position [0, 0]
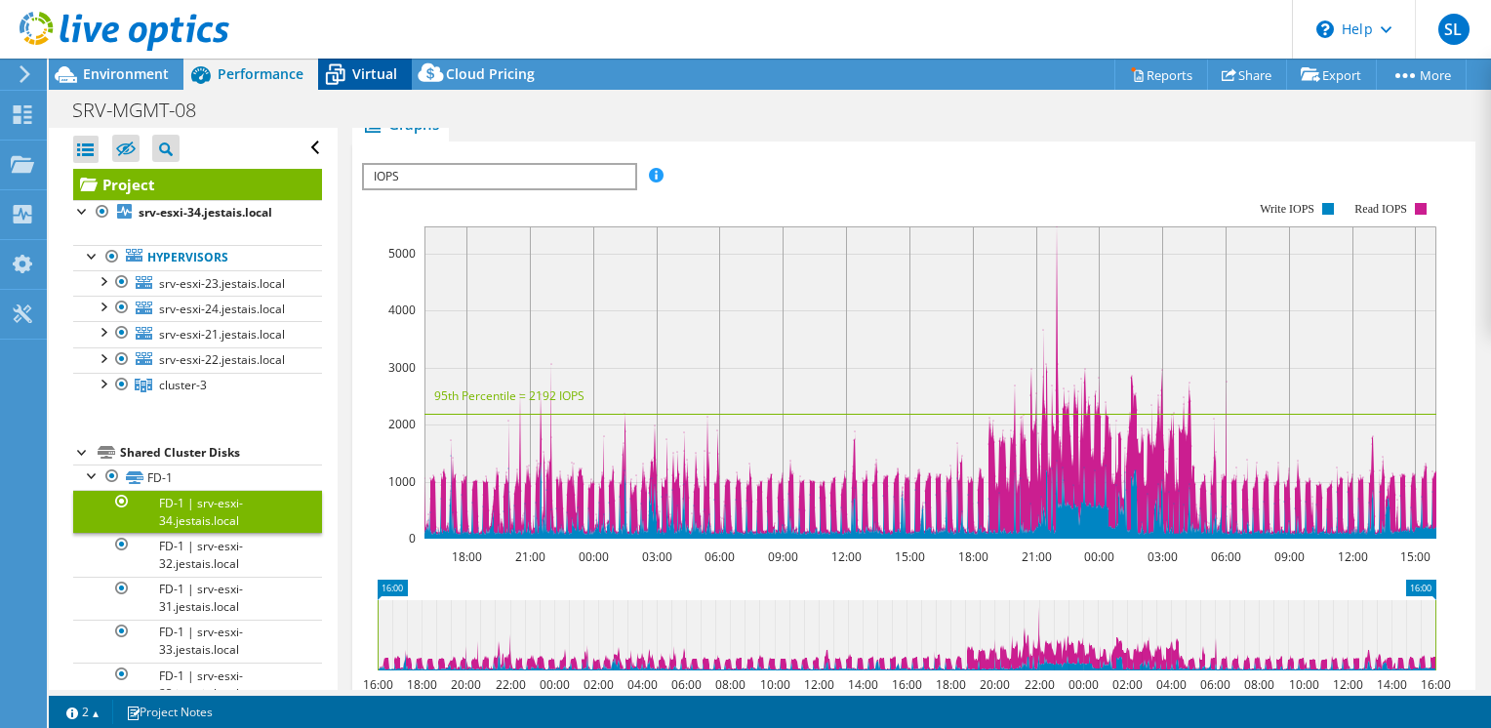
click at [353, 70] on span "Virtual" at bounding box center [374, 73] width 45 height 19
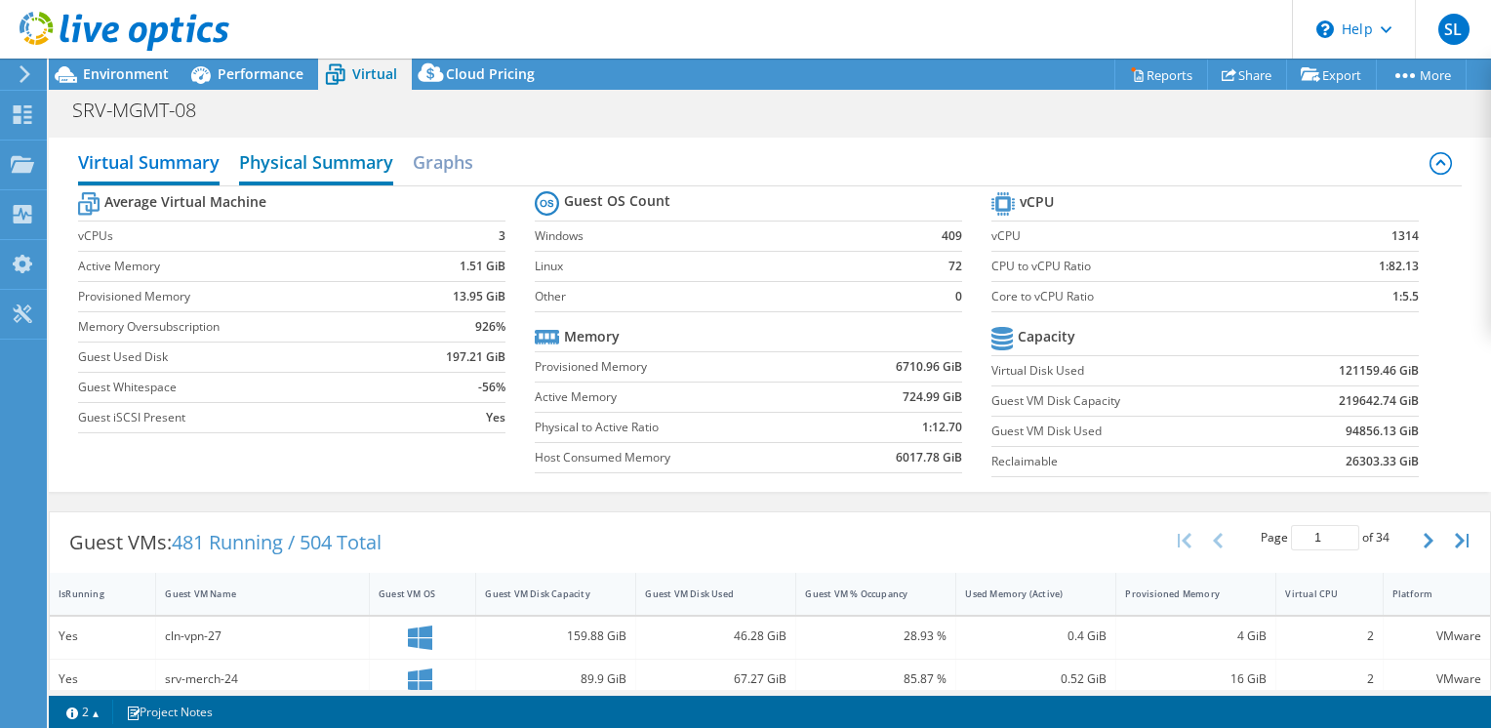
click at [366, 154] on h2 "Physical Summary" at bounding box center [316, 163] width 154 height 43
